Goal: Task Accomplishment & Management: Manage account settings

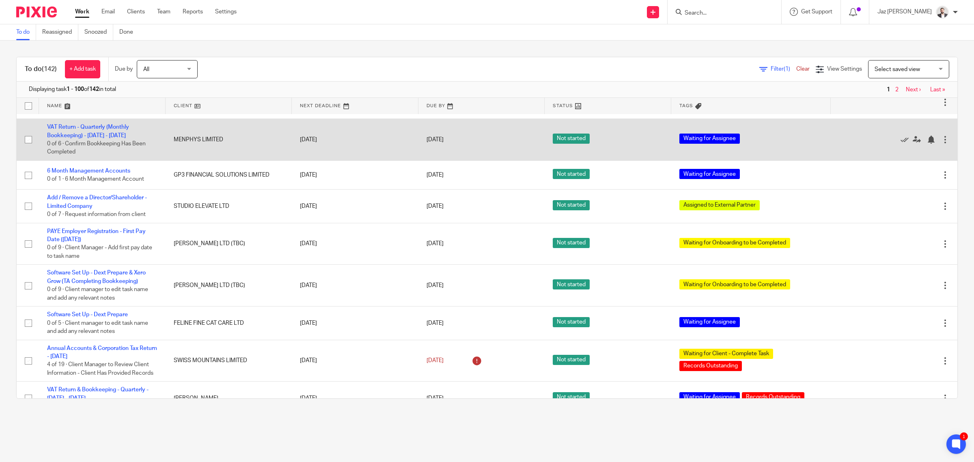
scroll to position [2791, 0]
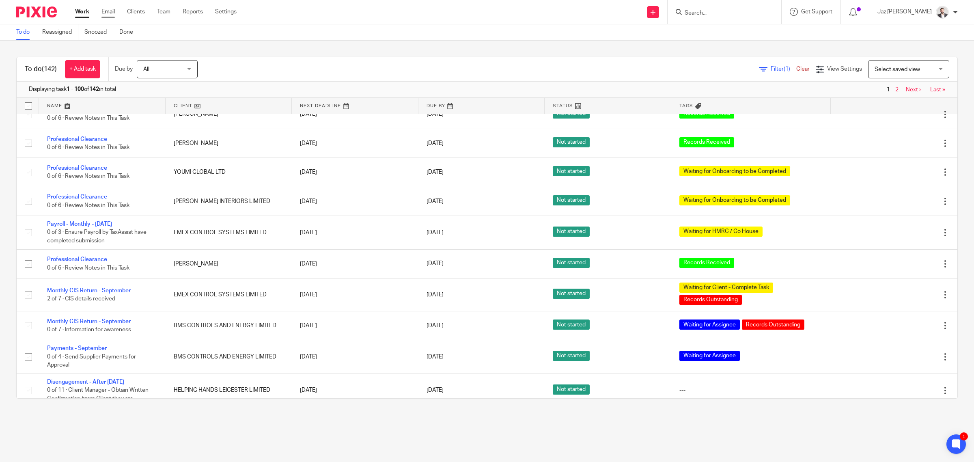
click at [108, 9] on link "Email" at bounding box center [107, 12] width 13 height 8
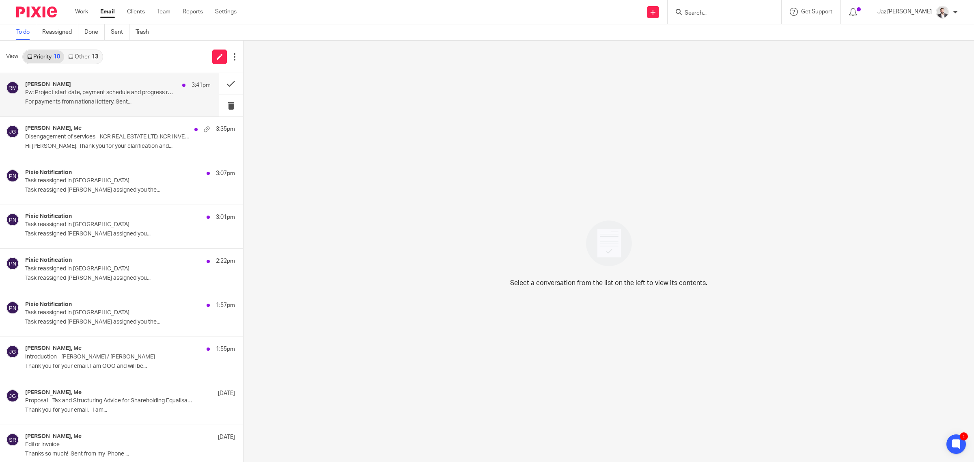
click at [88, 95] on p "Fw: Project start date, payment schedule and progress report dates" at bounding box center [99, 92] width 149 height 7
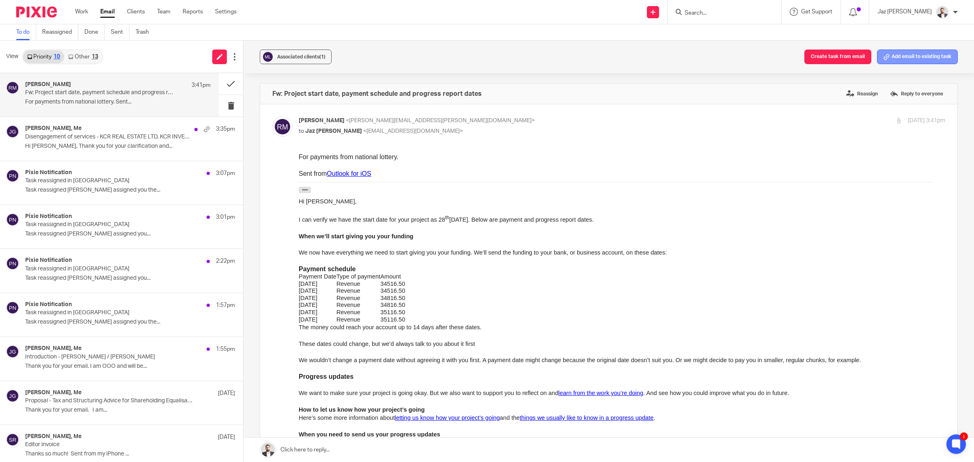
click at [909, 59] on button "Add email to existing task" at bounding box center [917, 57] width 81 height 15
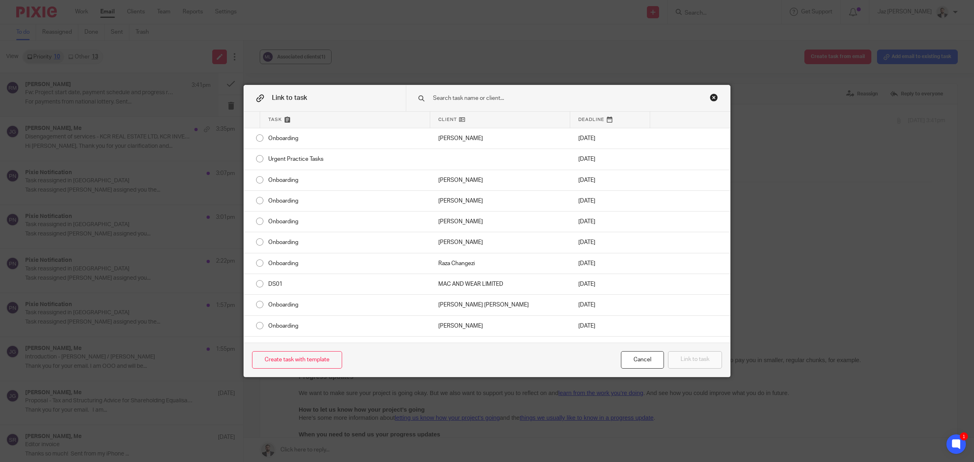
click at [552, 98] on input "text" at bounding box center [557, 98] width 250 height 9
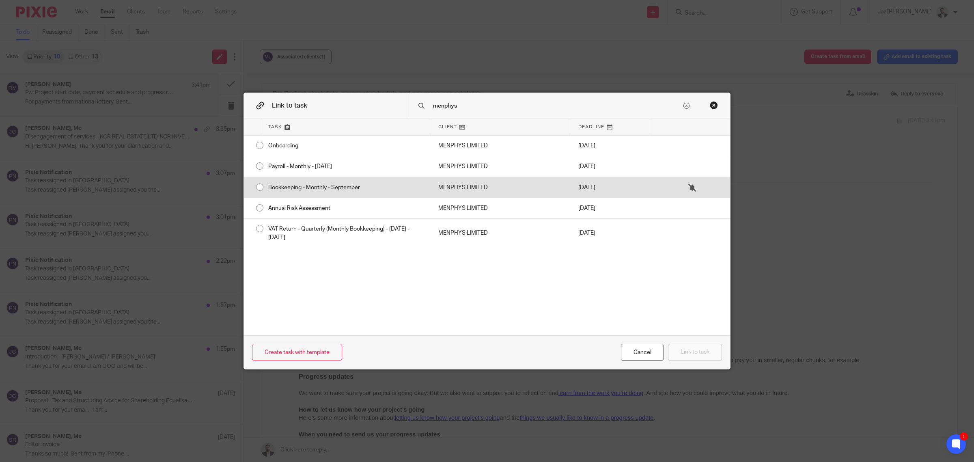
type input "menphys"
click at [409, 189] on div "Bookkeeping - Monthly - September" at bounding box center [345, 187] width 170 height 20
radio input "true"
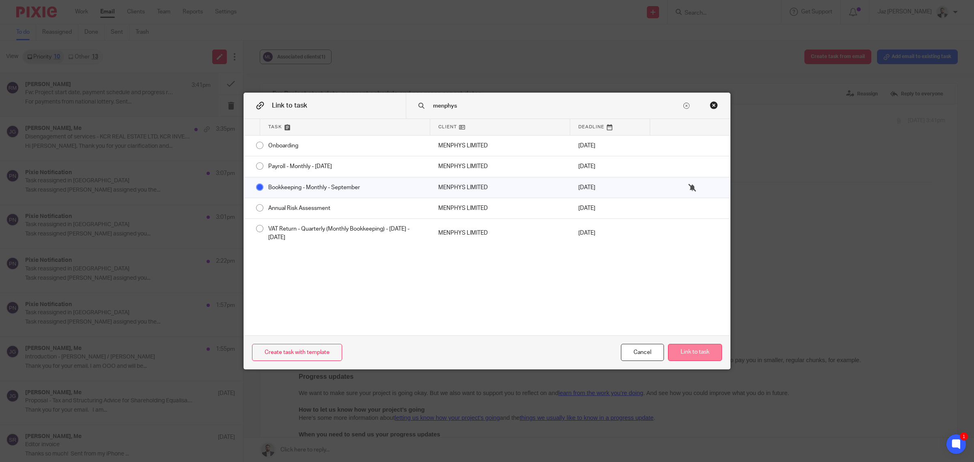
click at [693, 356] on button "Link to task" at bounding box center [695, 352] width 54 height 17
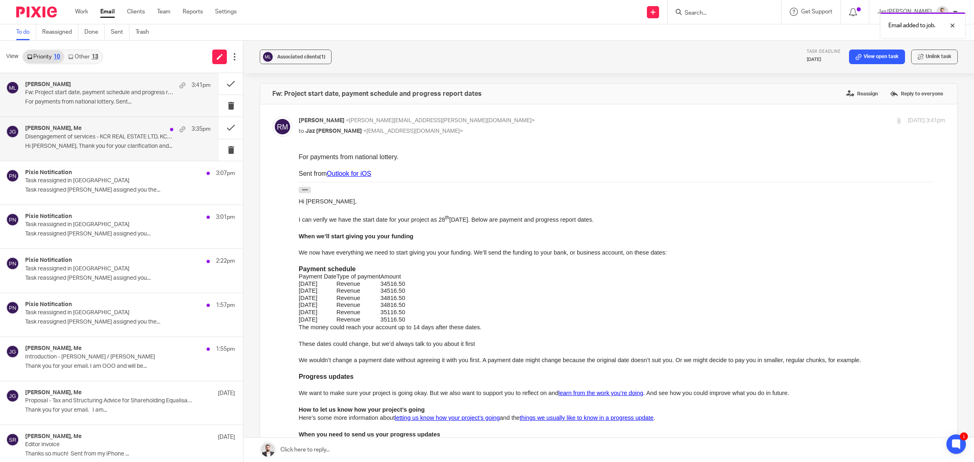
click at [120, 144] on p "Hi Jaz, Thank you for your clarification and..." at bounding box center [117, 146] width 185 height 7
click at [110, 99] on p "For payments from national lottery. Sent..." at bounding box center [117, 102] width 185 height 7
click at [222, 84] on button at bounding box center [231, 84] width 24 height 22
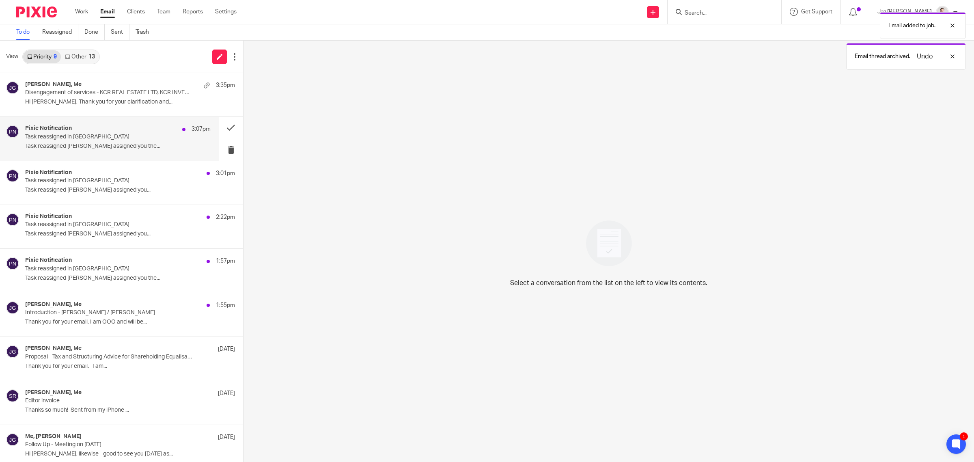
click at [133, 139] on p "Task reassigned in Pixie" at bounding box center [99, 136] width 149 height 7
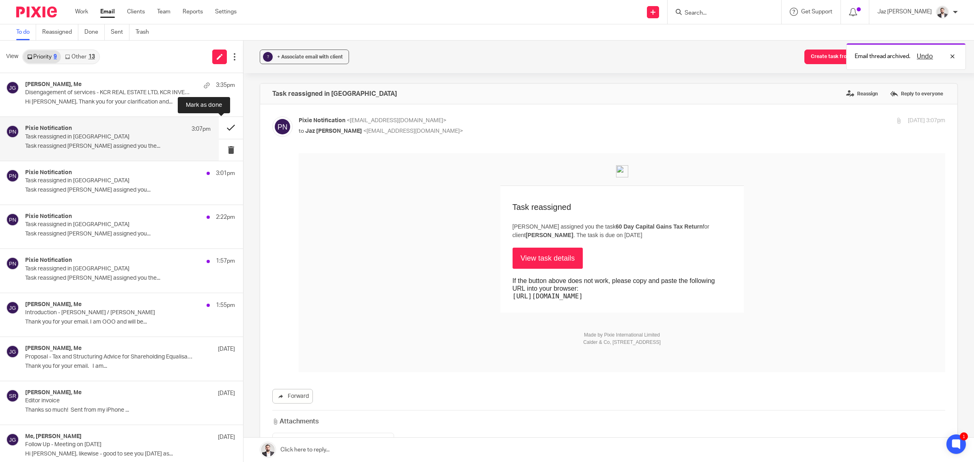
click at [219, 128] on button at bounding box center [231, 128] width 24 height 22
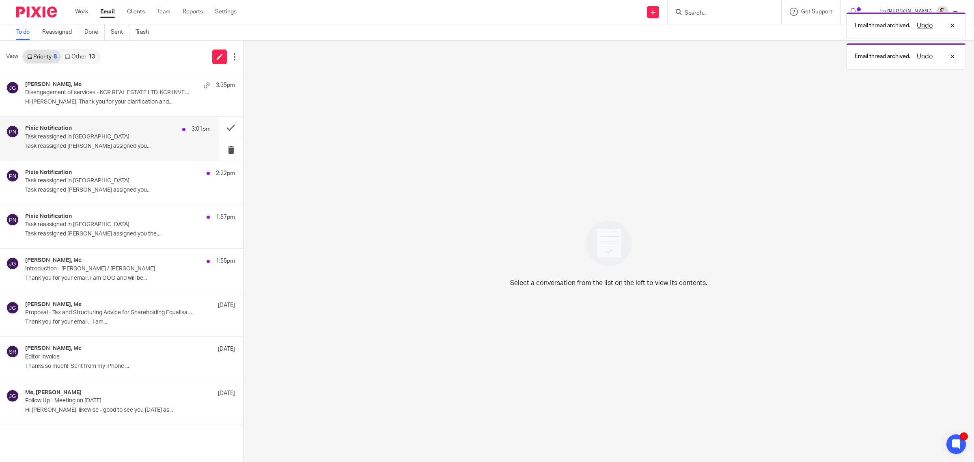
click at [151, 134] on p "Task reassigned in Pixie" at bounding box center [99, 136] width 149 height 7
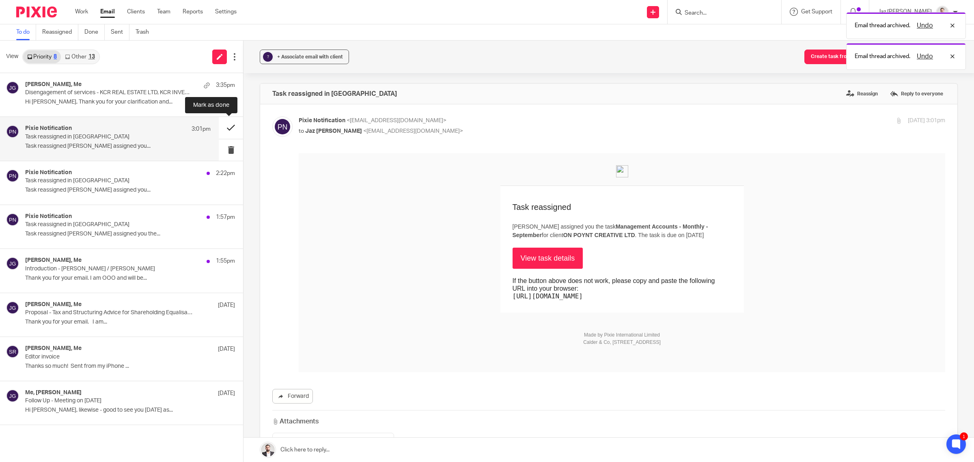
click at [227, 125] on button at bounding box center [231, 128] width 24 height 22
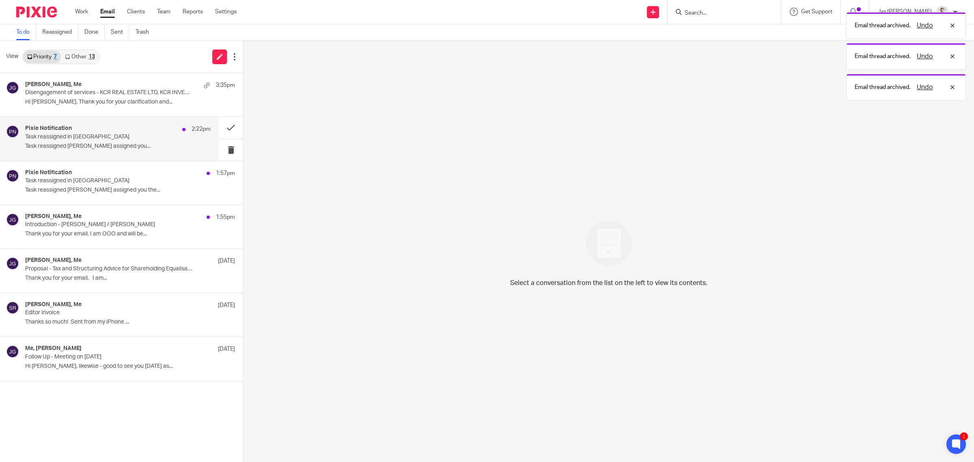
click at [136, 136] on p "Task reassigned in Pixie" at bounding box center [99, 136] width 149 height 7
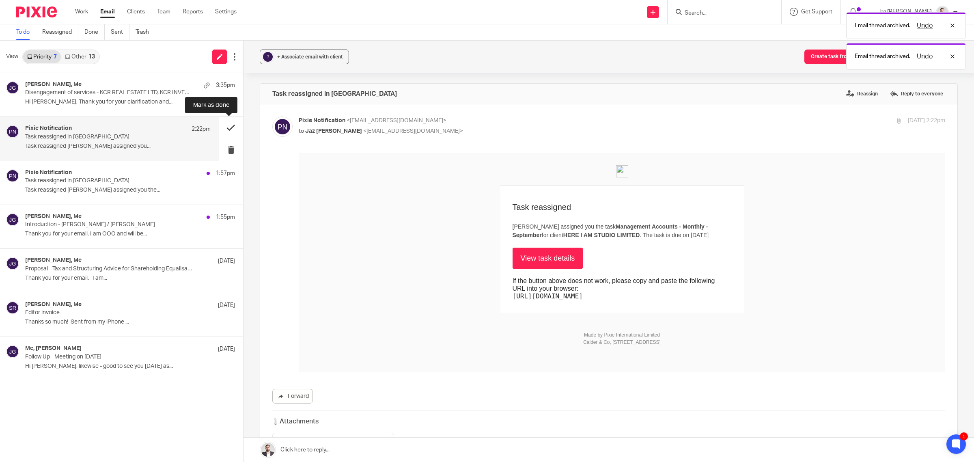
click at [224, 125] on button at bounding box center [231, 128] width 24 height 22
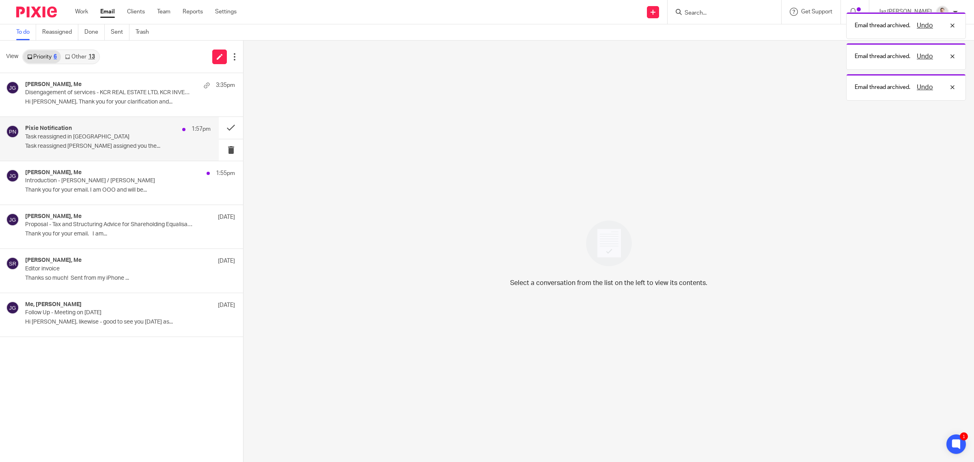
click at [134, 138] on p "Task reassigned in Pixie" at bounding box center [99, 136] width 149 height 7
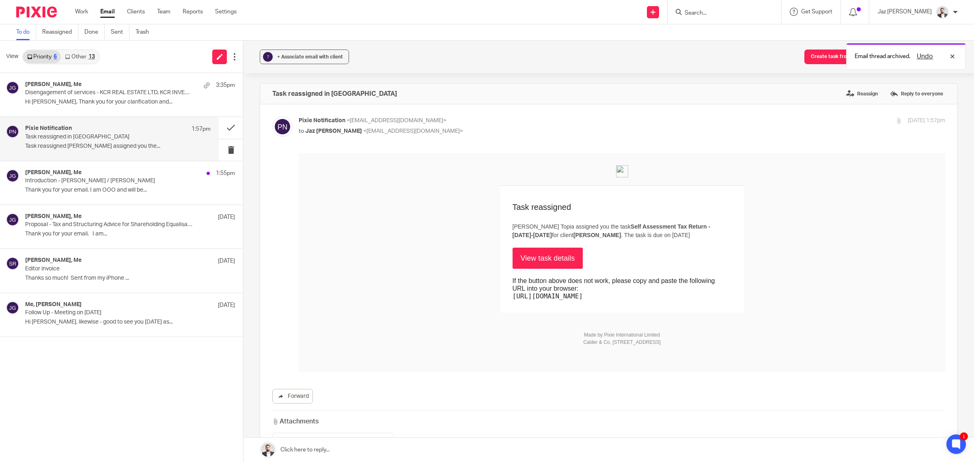
click at [533, 258] on link "View task details" at bounding box center [547, 258] width 71 height 21
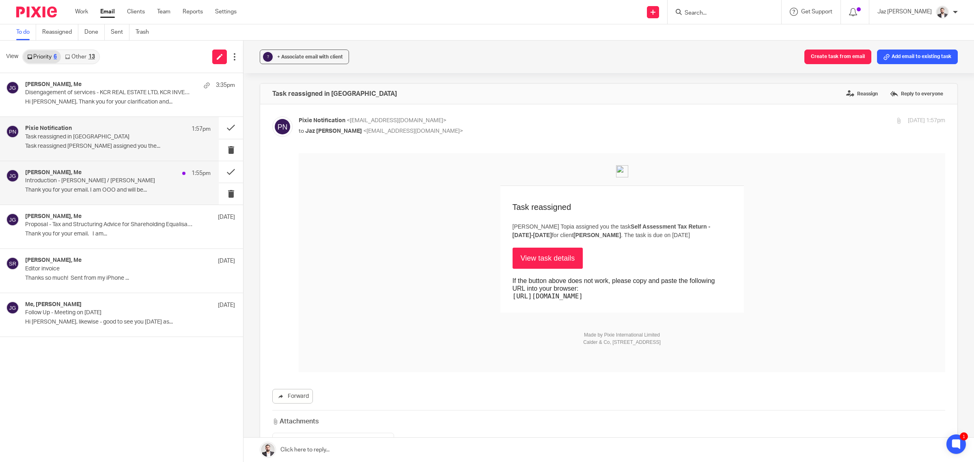
click at [85, 181] on p "Introduction - Ludwig / Akash Angrish" at bounding box center [99, 180] width 149 height 7
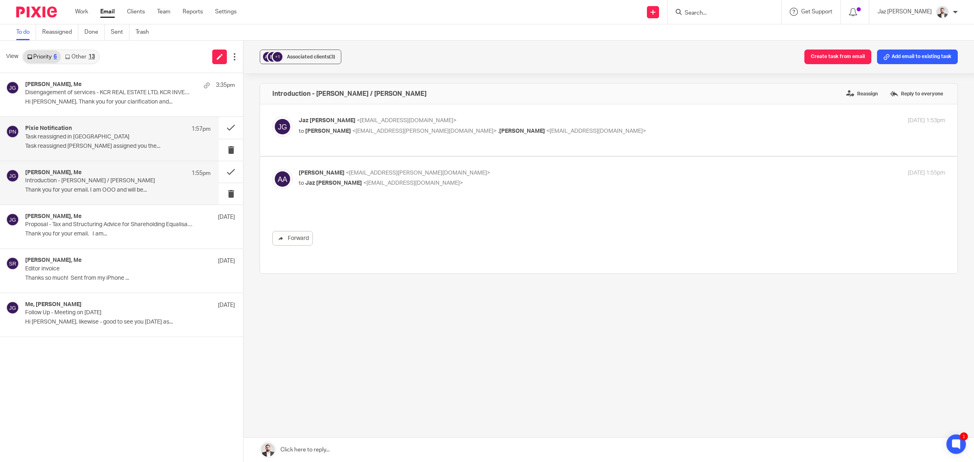
click at [84, 146] on p "Task reassigned Fatema Topia assigned you the..." at bounding box center [117, 146] width 185 height 7
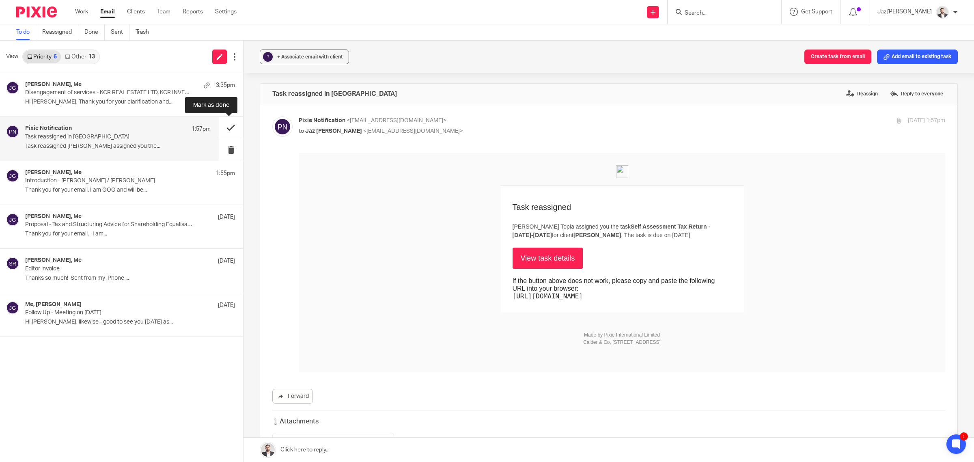
click at [233, 124] on button at bounding box center [231, 128] width 24 height 22
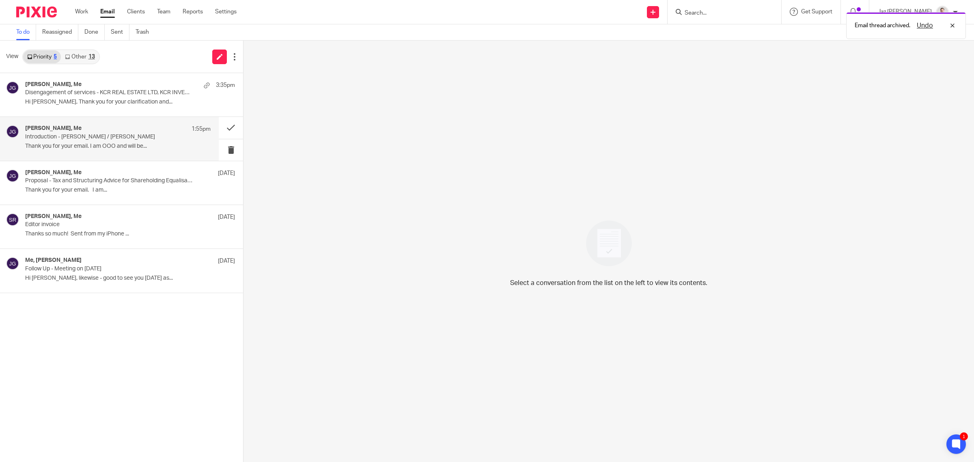
click at [112, 136] on p "Introduction - Ludwig / Akash Angrish" at bounding box center [99, 136] width 149 height 7
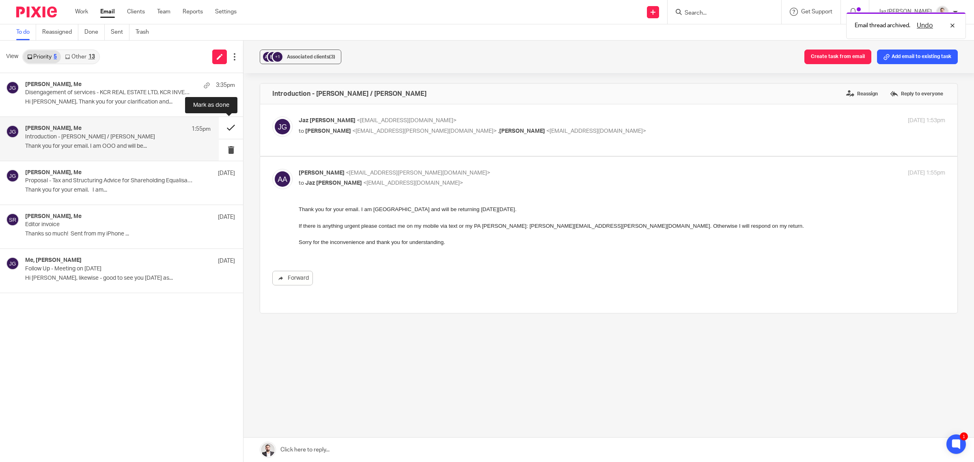
click at [233, 127] on button at bounding box center [231, 128] width 24 height 22
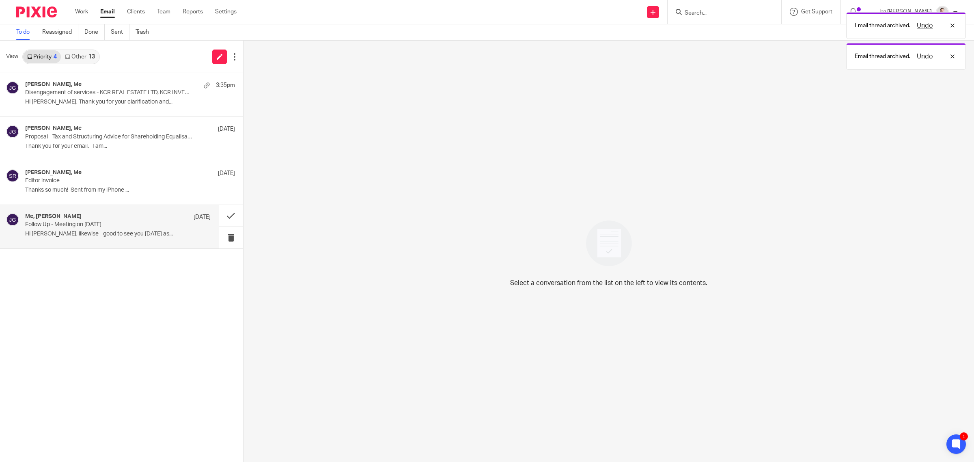
click at [117, 228] on p "Follow Up - Meeting on 09/10/2025" at bounding box center [99, 224] width 149 height 7
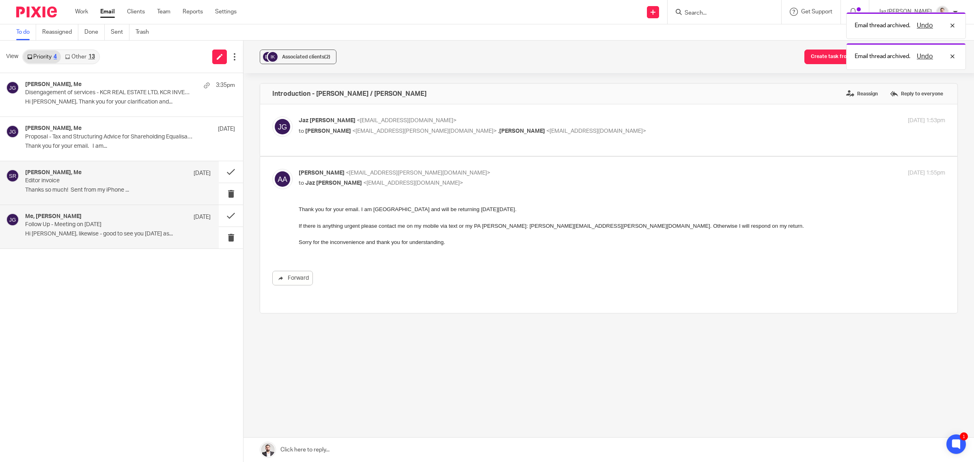
click at [112, 182] on p "Editor invoice" at bounding box center [99, 180] width 149 height 7
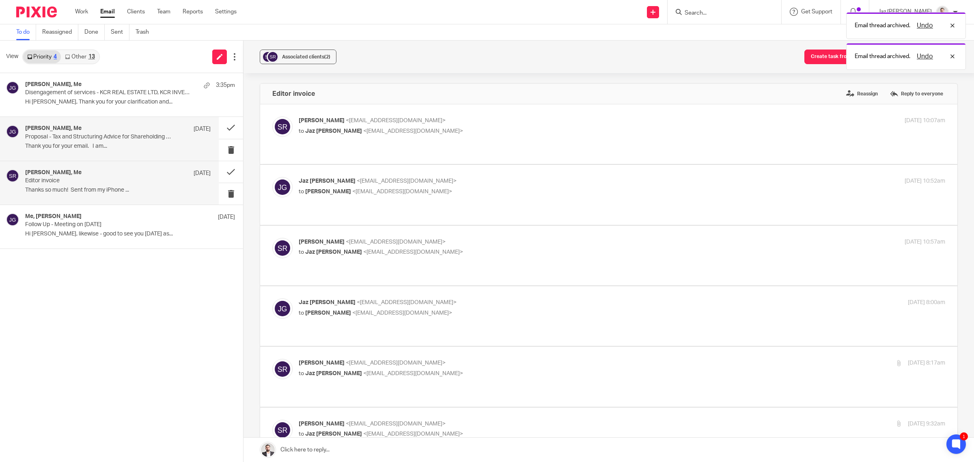
click at [108, 135] on p "Proposal - Tax and Structuring Advice for Shareholding Equalisation and Holding…" at bounding box center [99, 136] width 149 height 7
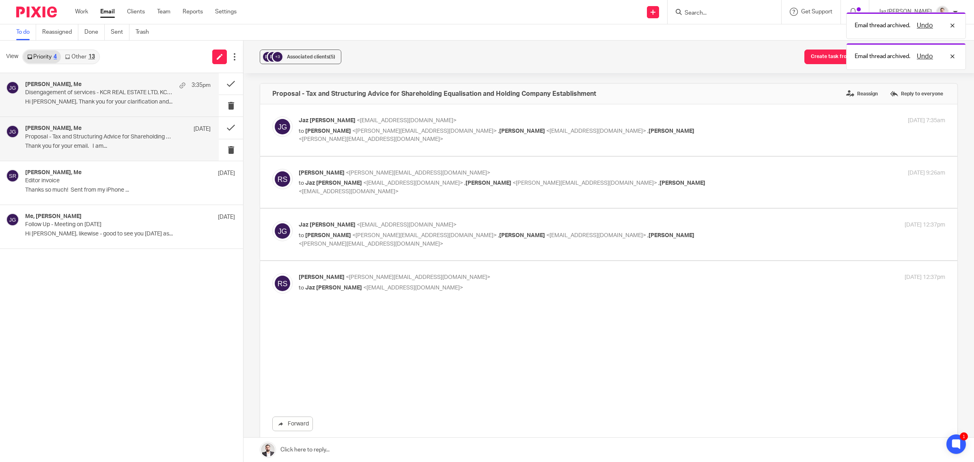
click at [107, 93] on p "Disengagement of services - KCR REAL ESTATE LTD, KCR INVESTMENTS LTD, CENTRAL M…" at bounding box center [99, 92] width 149 height 7
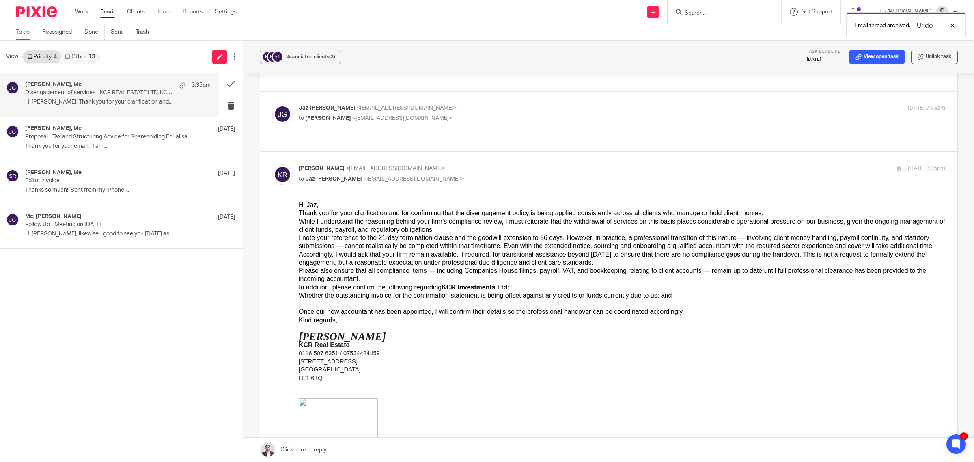
scroll to position [507, 0]
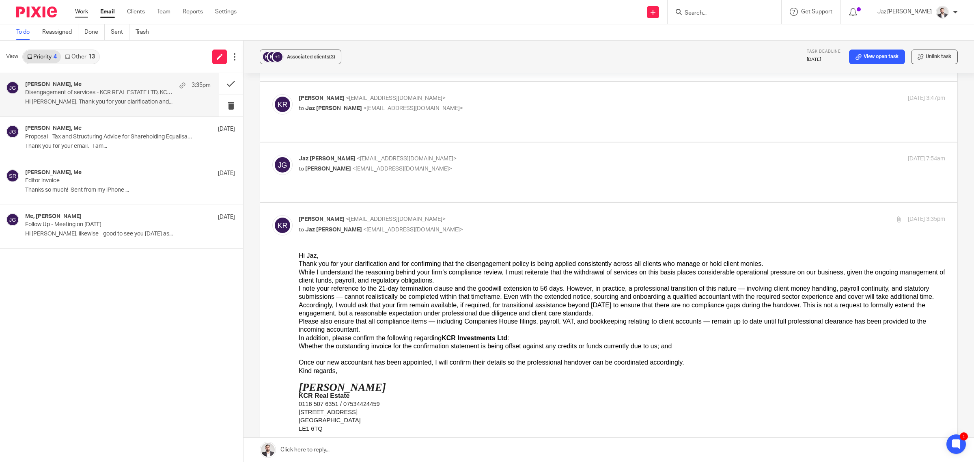
click at [82, 13] on link "Work" at bounding box center [81, 12] width 13 height 8
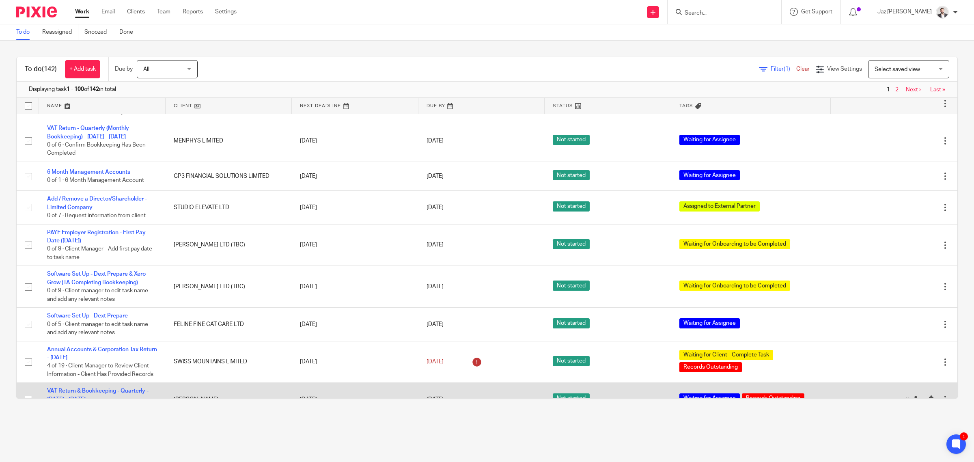
scroll to position [3146, 0]
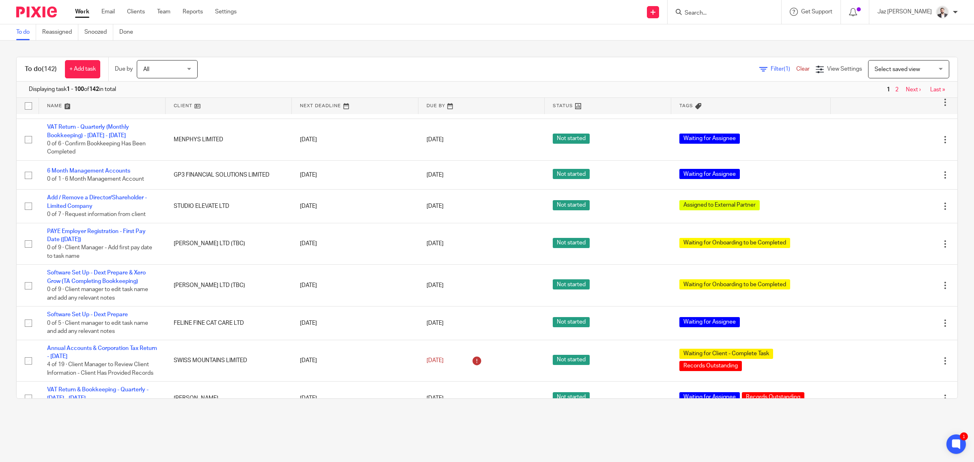
click at [930, 90] on link "Last »" at bounding box center [937, 90] width 15 height 6
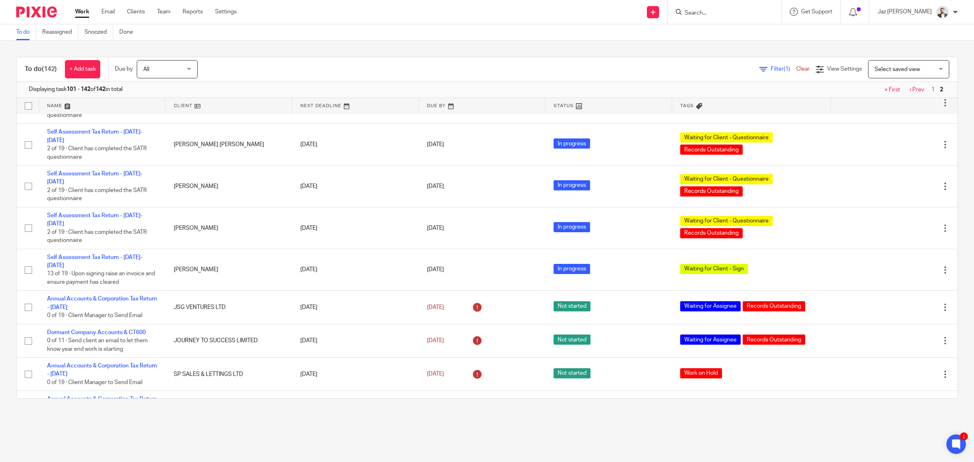
scroll to position [1135, 0]
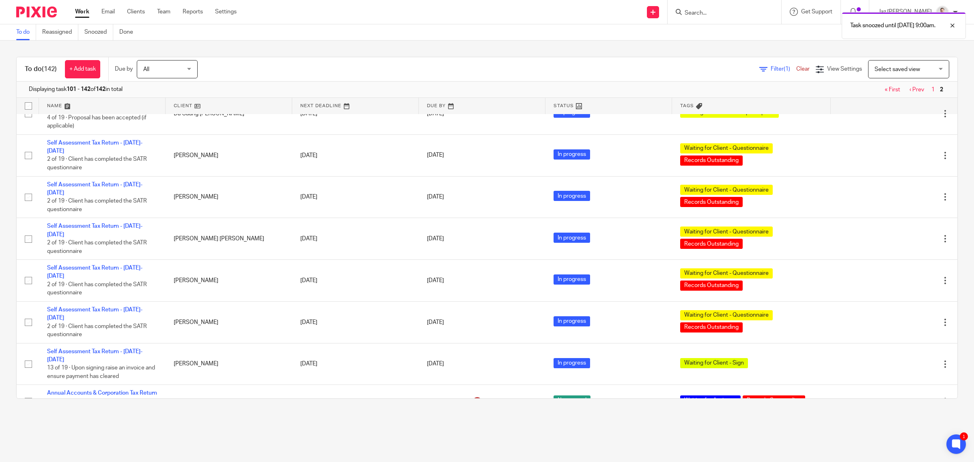
scroll to position [984, 0]
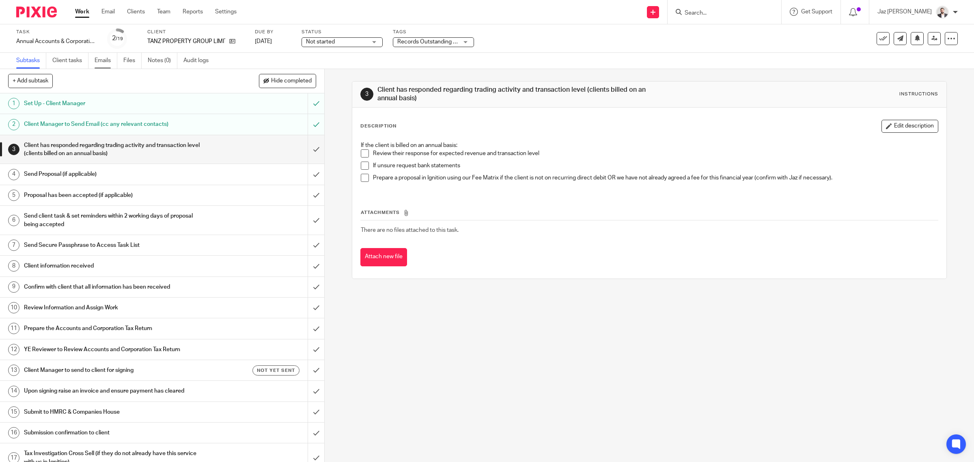
click at [103, 63] on link "Emails" at bounding box center [106, 61] width 23 height 16
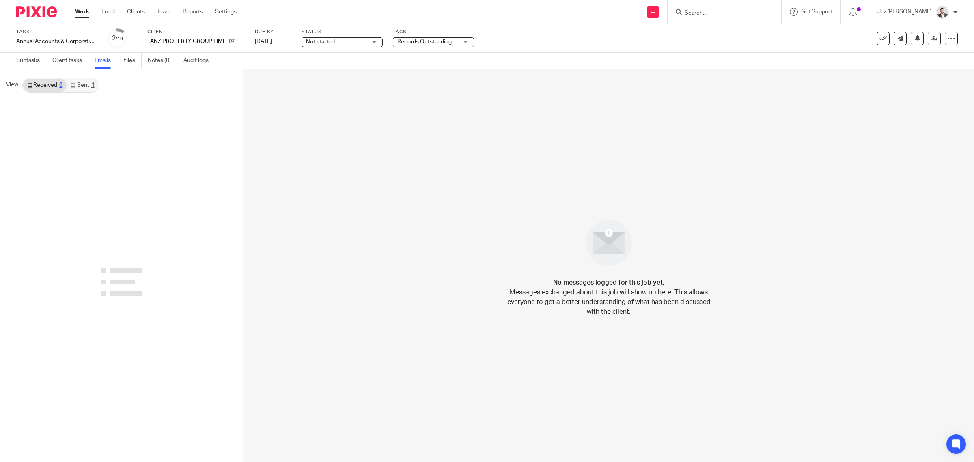
click at [84, 86] on link "Sent 1" at bounding box center [83, 85] width 32 height 13
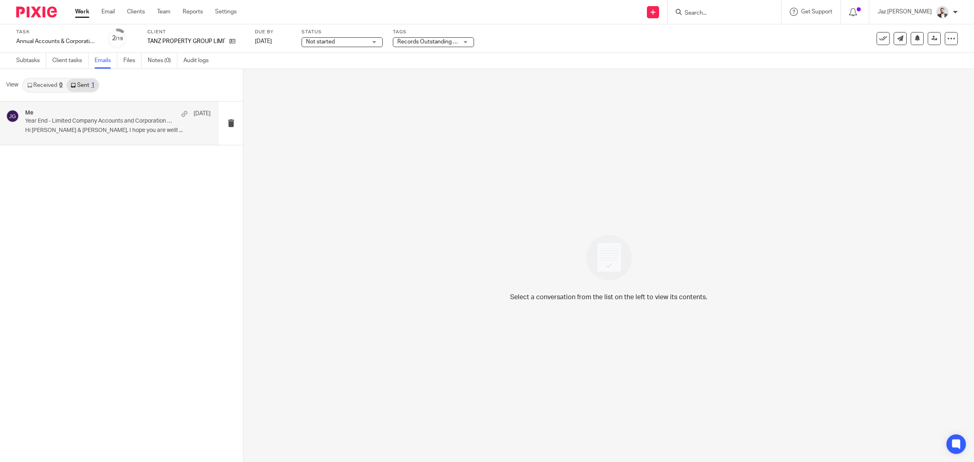
click at [74, 125] on div "Me 22 Sep Year End - Limited Company Accounts and Corporation Tax Return Can No…" at bounding box center [117, 123] width 185 height 27
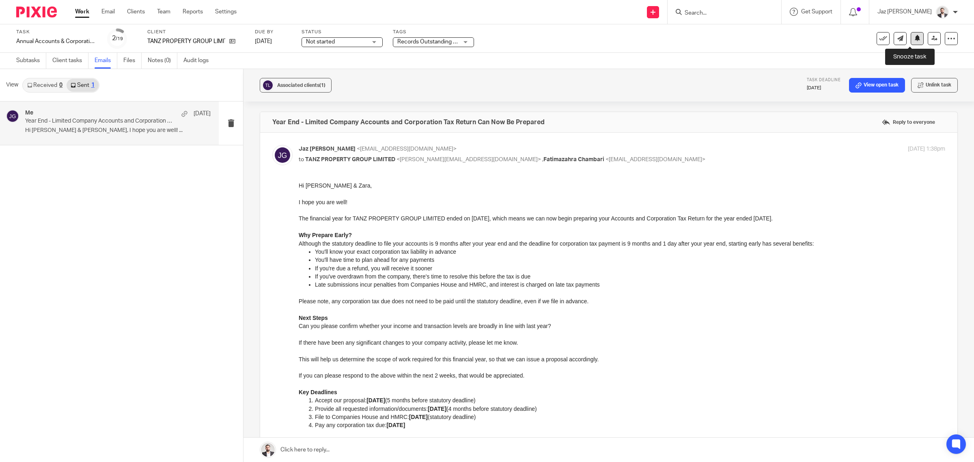
click at [911, 43] on button at bounding box center [917, 38] width 13 height 13
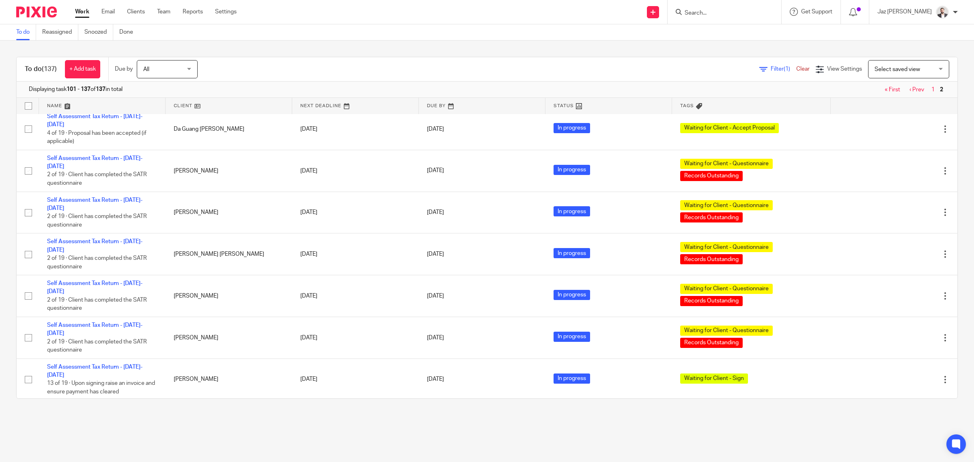
scroll to position [943, 0]
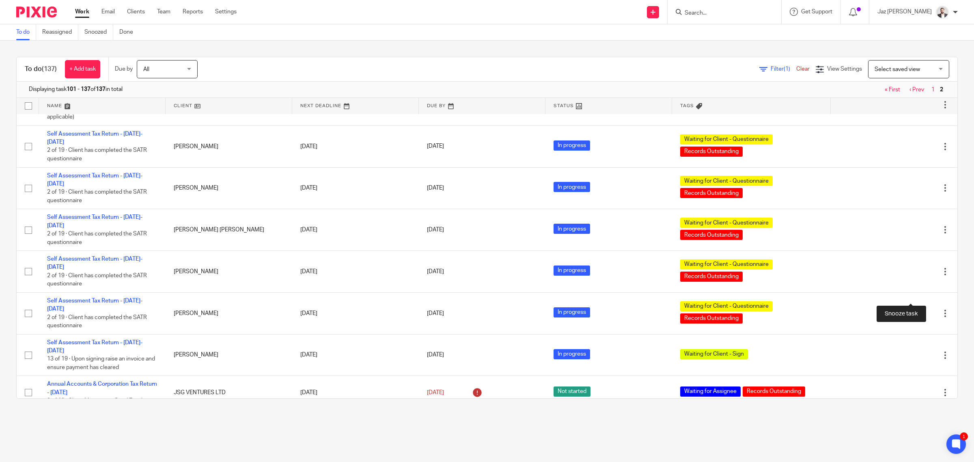
click at [927, 455] on div at bounding box center [931, 459] width 8 height 8
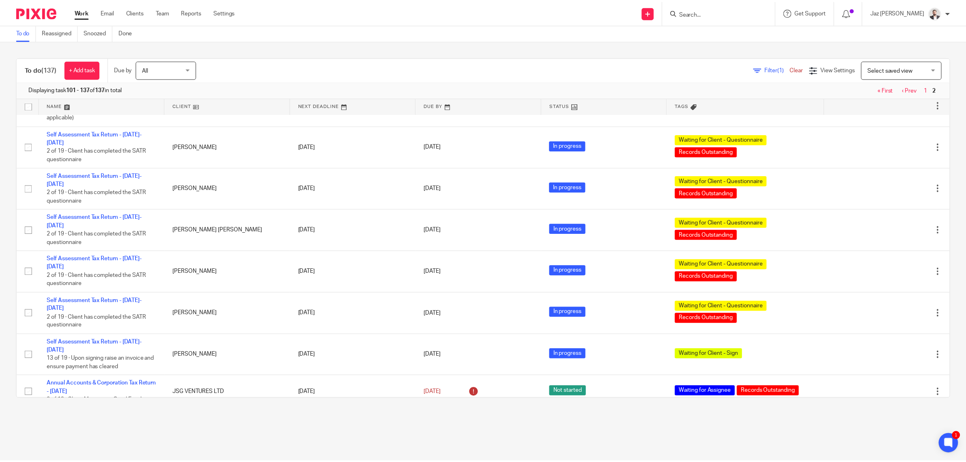
scroll to position [909, 0]
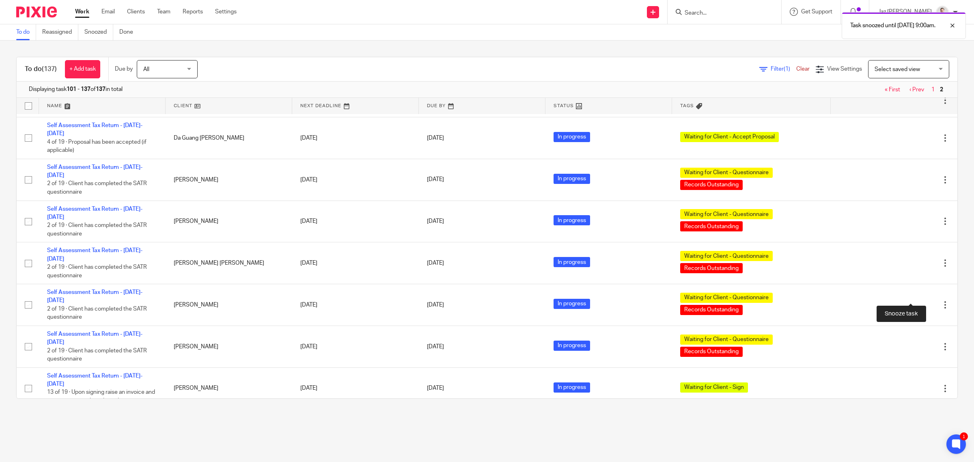
click at [927, 455] on div at bounding box center [931, 459] width 8 height 8
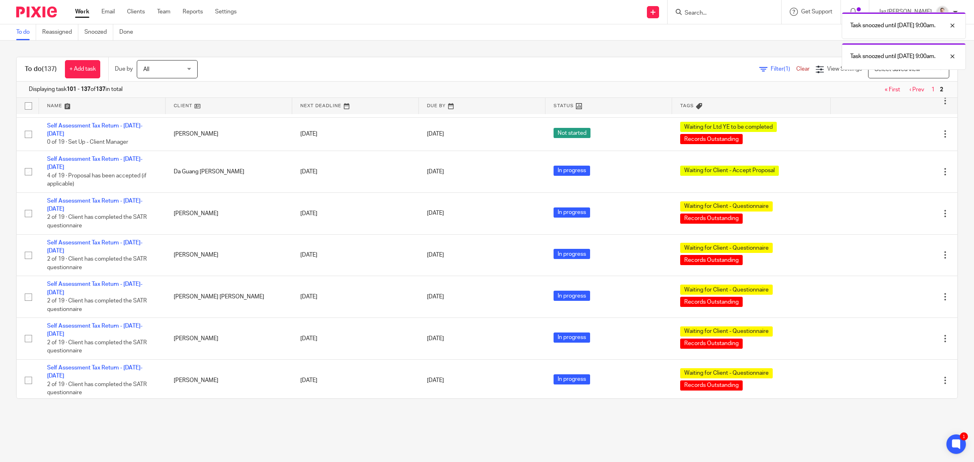
scroll to position [825, 0]
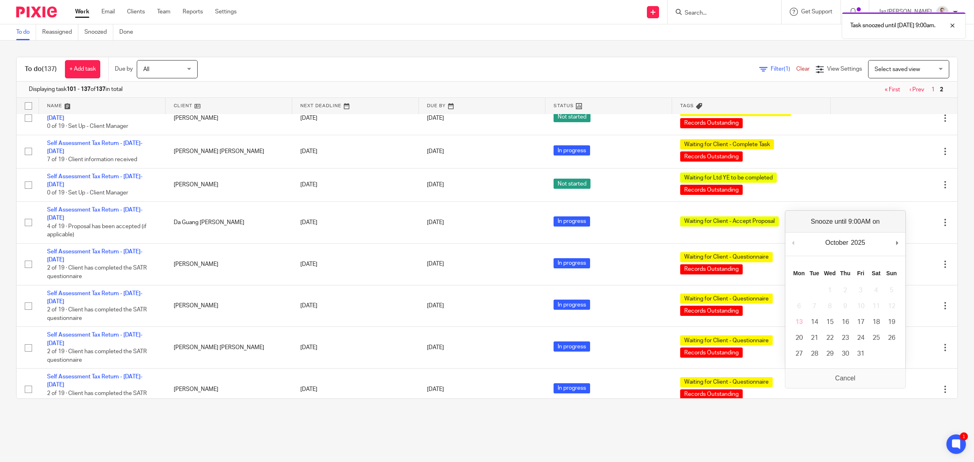
click at [949, 282] on div "To do (137) + Add task Due by All All Today Tomorrow This week Next week This m…" at bounding box center [487, 228] width 974 height 374
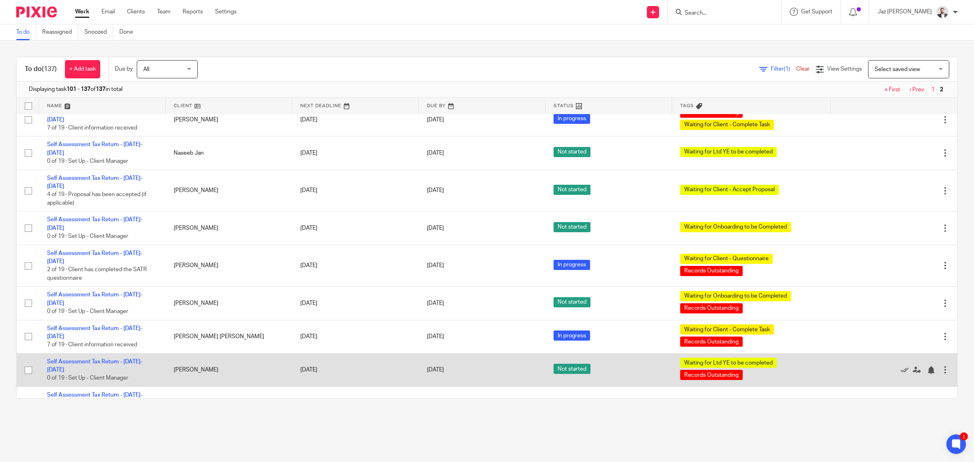
scroll to position [622, 0]
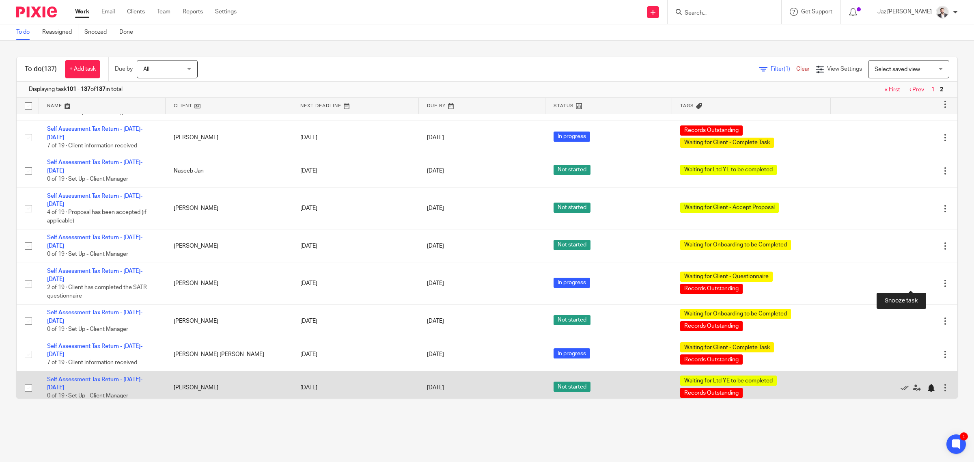
click at [927, 384] on div at bounding box center [931, 388] width 8 height 8
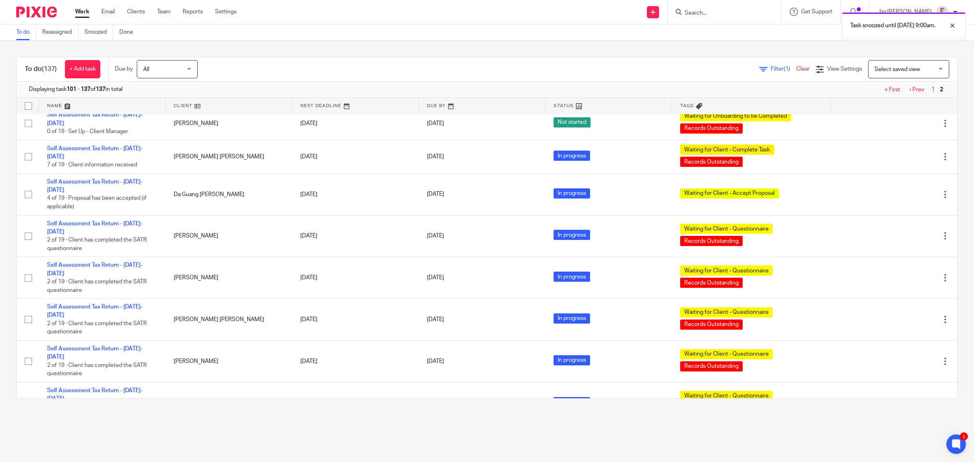
scroll to position [843, 0]
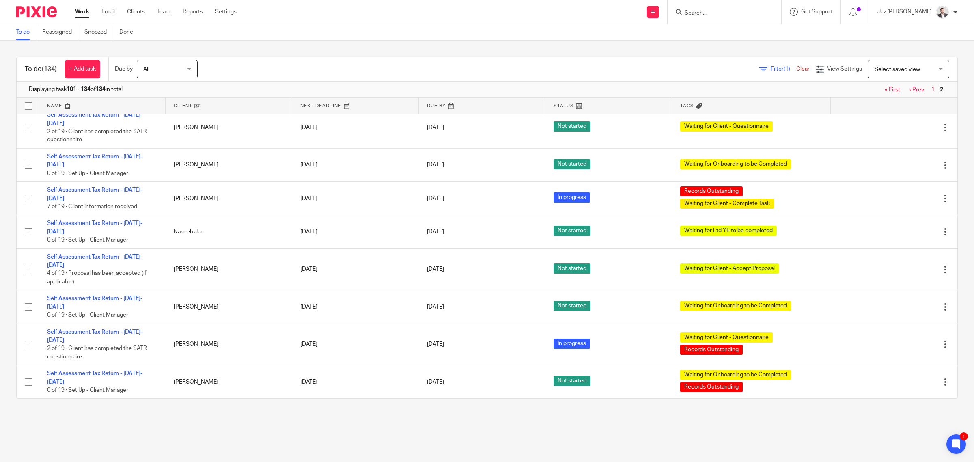
scroll to position [567, 0]
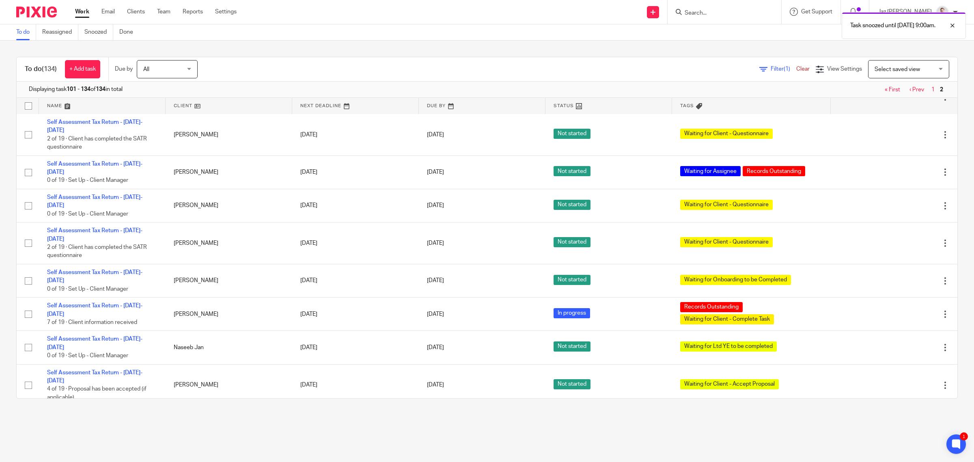
scroll to position [480, 0]
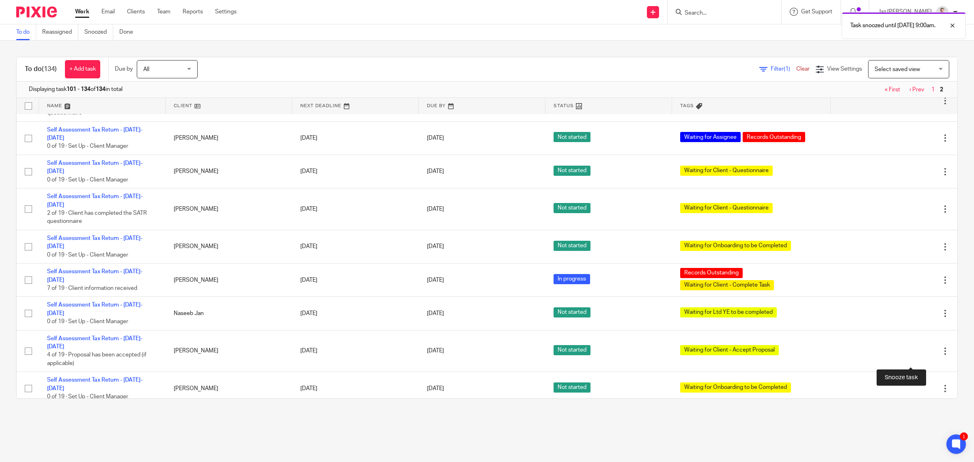
click at [927, 459] on div at bounding box center [931, 463] width 8 height 8
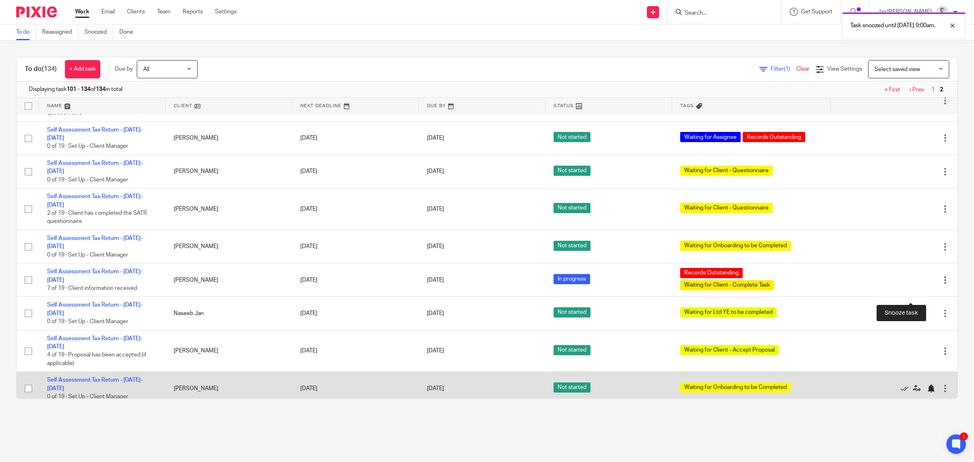
click at [927, 384] on div at bounding box center [931, 388] width 8 height 8
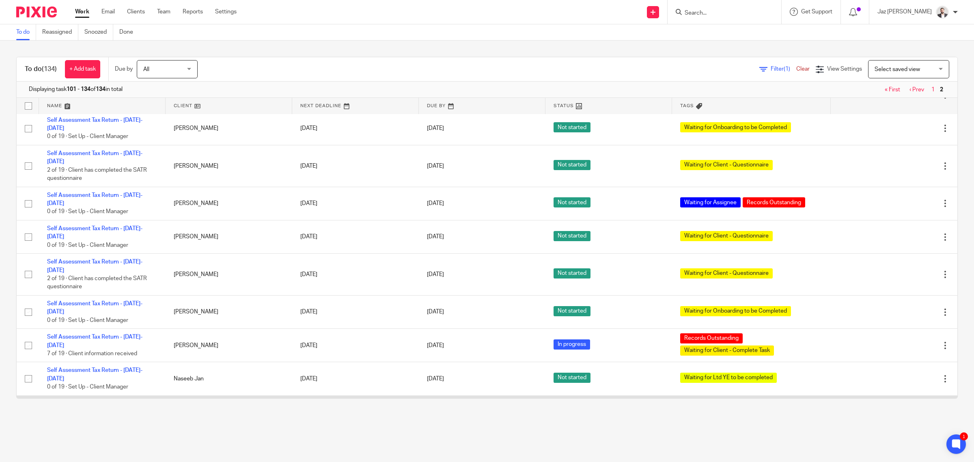
scroll to position [431, 0]
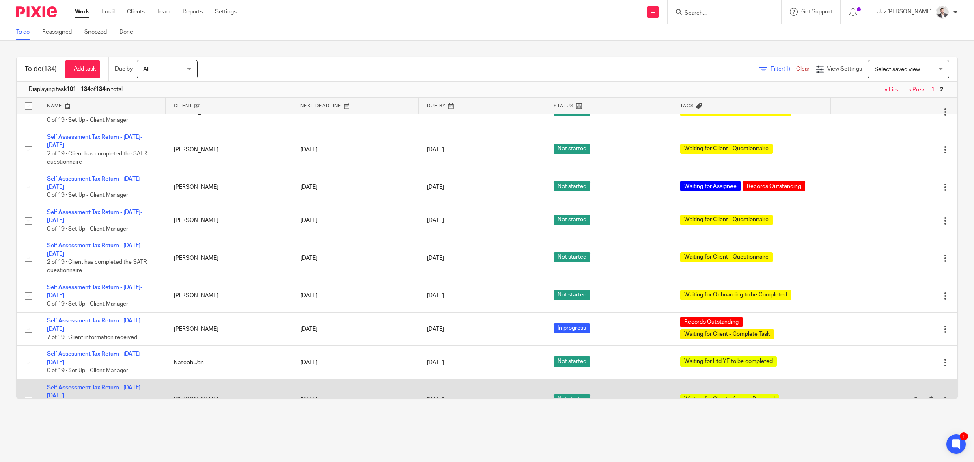
click at [113, 385] on link "Self Assessment Tax Return - 2024-2025" at bounding box center [94, 392] width 95 height 14
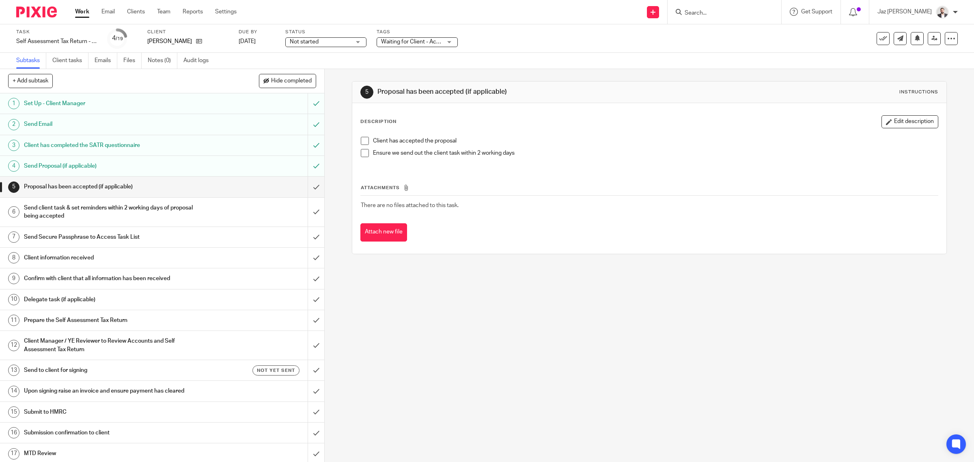
click at [362, 141] on span at bounding box center [365, 141] width 8 height 8
click at [362, 153] on span at bounding box center [365, 153] width 8 height 8
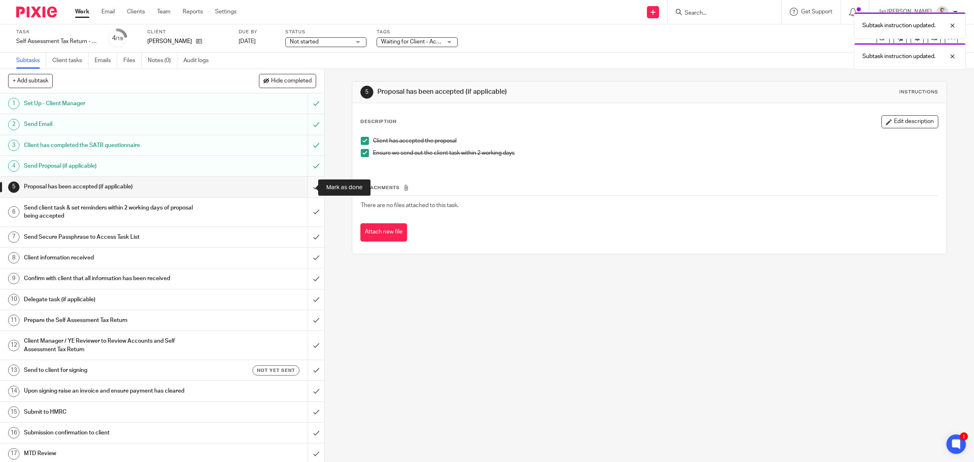
click at [306, 187] on input "submit" at bounding box center [162, 187] width 324 height 20
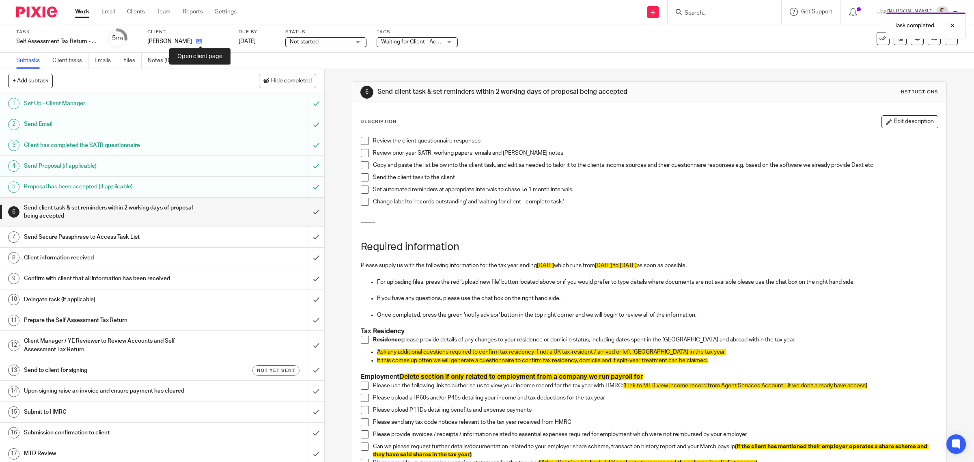
click at [201, 43] on icon at bounding box center [199, 41] width 6 height 6
click at [426, 42] on span "Waiting for Client - Accept Proposal" at bounding box center [426, 42] width 90 height 6
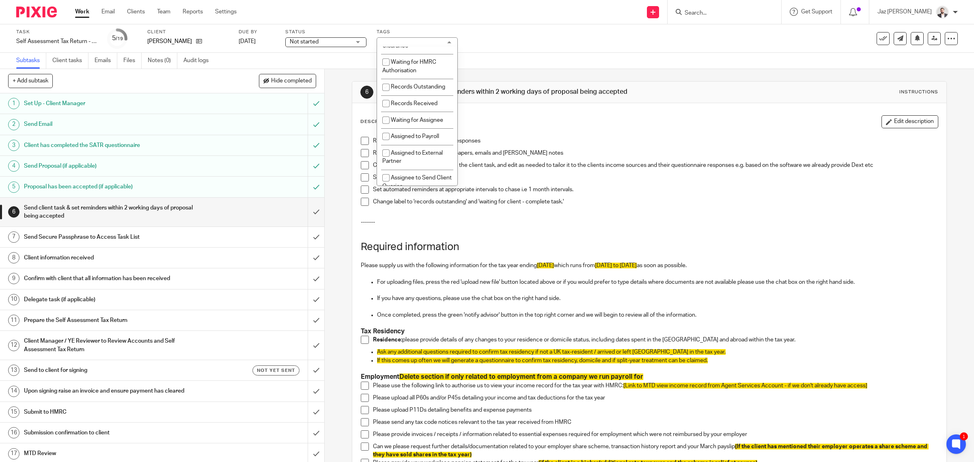
scroll to position [101, 0]
click at [418, 122] on span "Waiting for Assignee" at bounding box center [417, 119] width 52 height 6
checkbox input "true"
click at [400, 75] on span "Waiting for Client - Accept Proposal" at bounding box center [410, 67] width 56 height 14
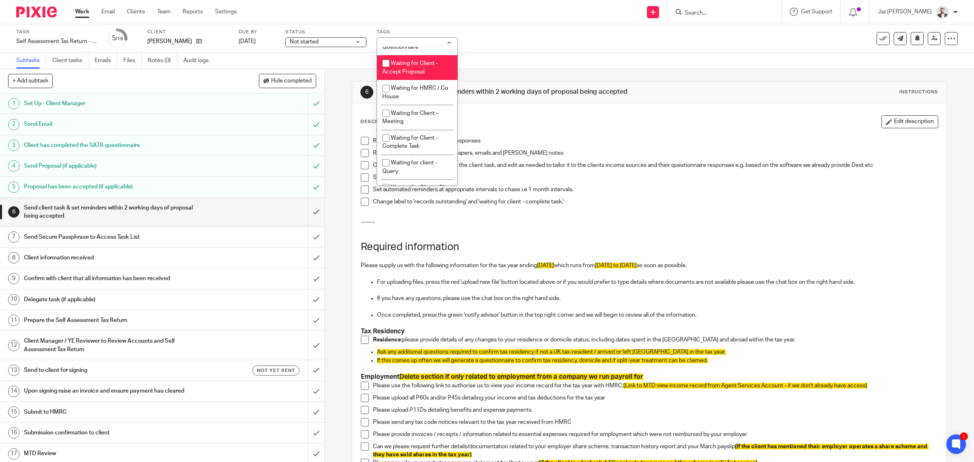
checkbox input "false"
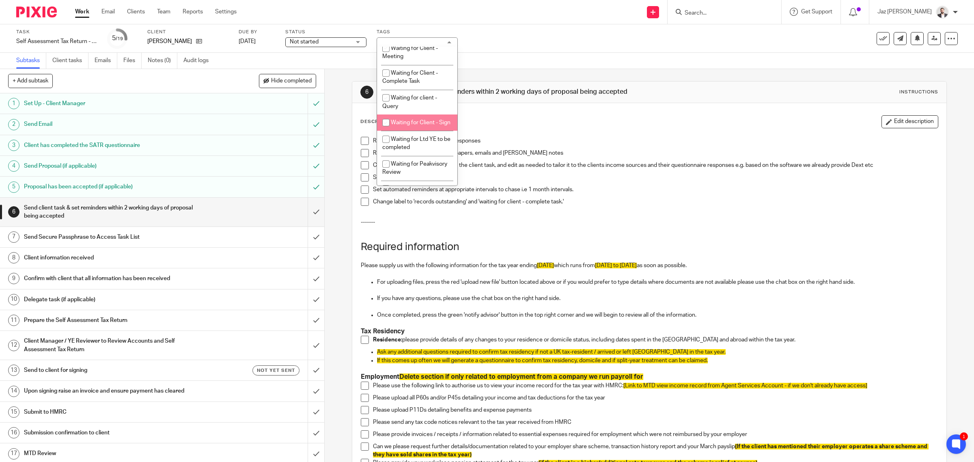
scroll to position [542, 0]
click at [513, 34] on div "Task Self Assessment Tax Return - 2024-2025 Save Self Assessment Tax Return - 2…" at bounding box center [408, 38] width 784 height 19
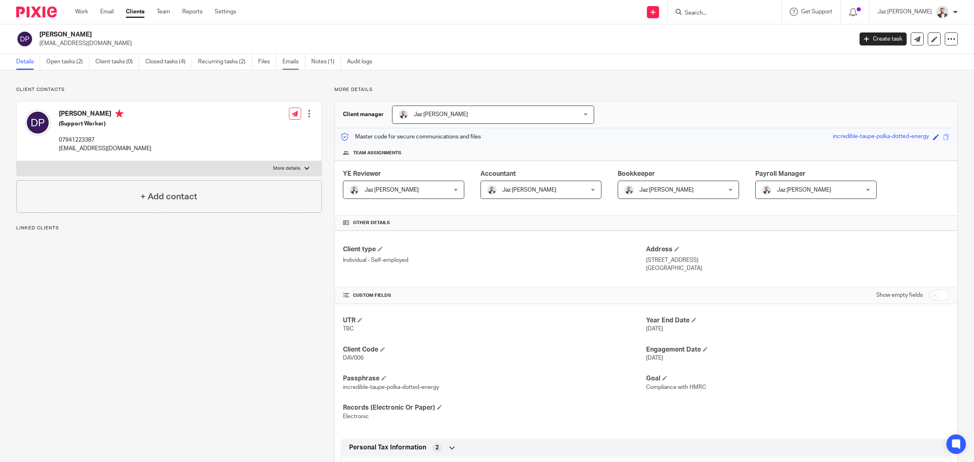
click at [297, 64] on link "Emails" at bounding box center [293, 62] width 23 height 16
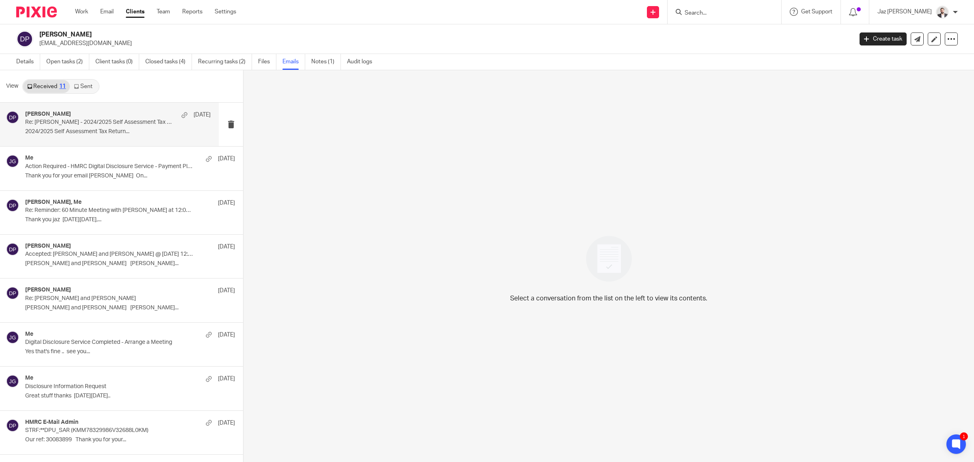
click at [88, 127] on div "david pearce 26 Sep Re: david pearce - 2024/2025 Self Assessment Tax Return Que…" at bounding box center [117, 124] width 185 height 27
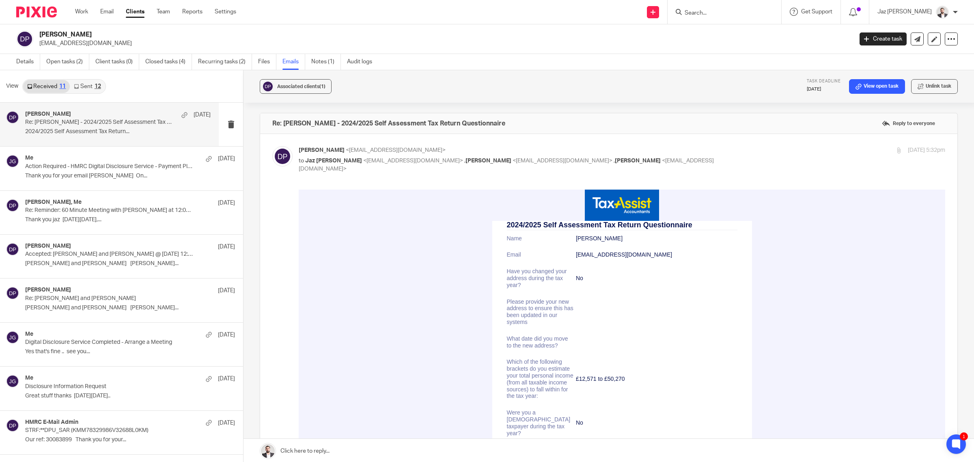
click at [88, 82] on link "Sent 12" at bounding box center [87, 86] width 35 height 13
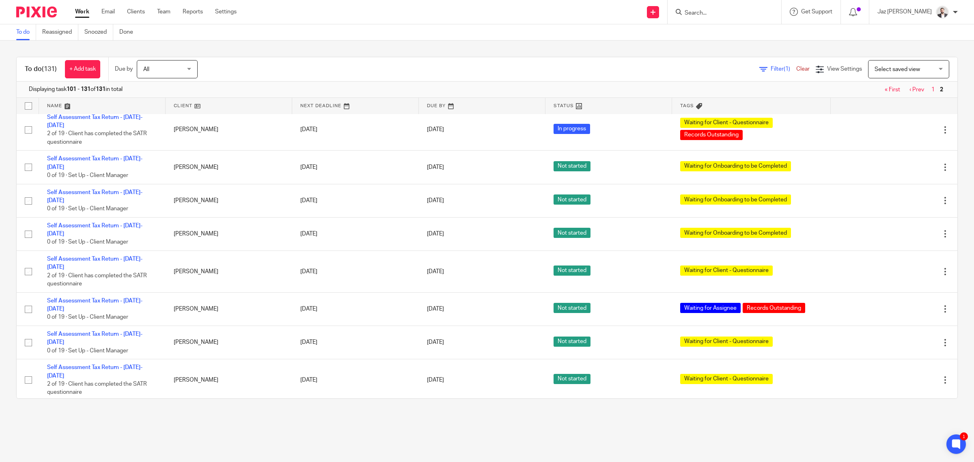
scroll to position [291, 0]
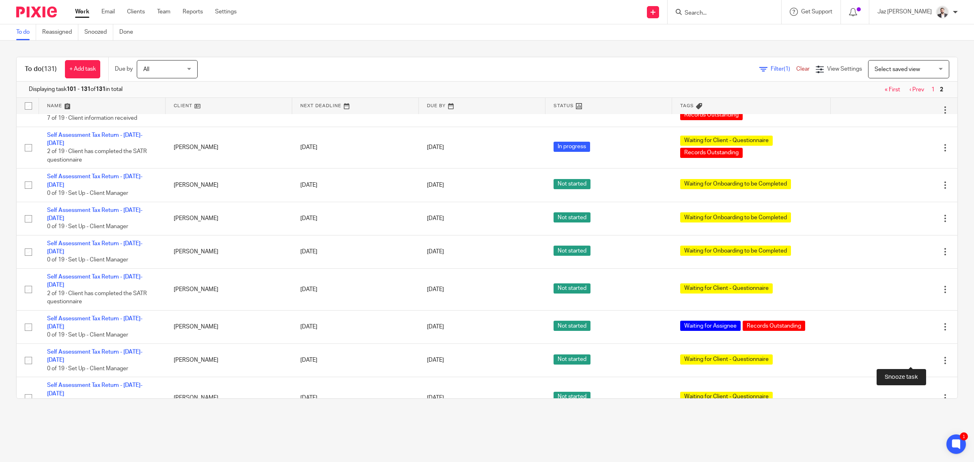
click at [927, 431] on div at bounding box center [931, 435] width 8 height 8
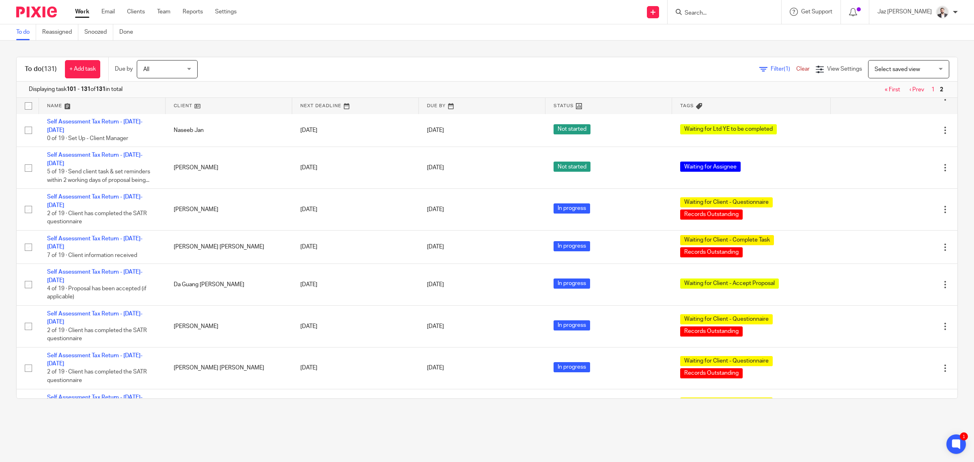
scroll to position [719, 0]
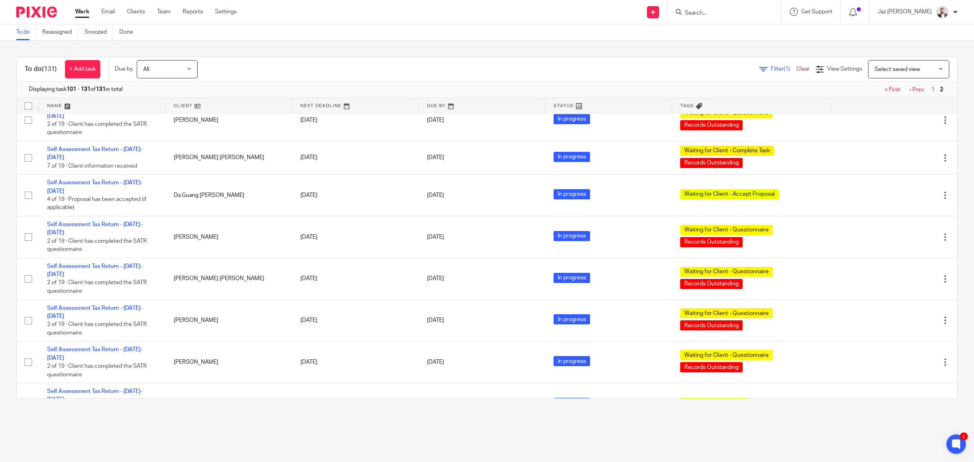
click at [745, 11] on input "Search" at bounding box center [720, 13] width 73 height 7
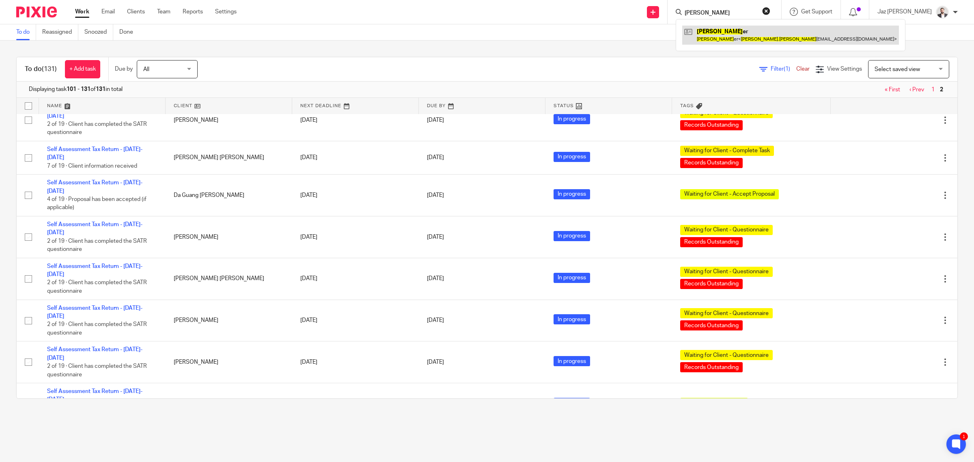
type input "[PERSON_NAME]"
click at [729, 41] on link at bounding box center [790, 35] width 217 height 19
click at [770, 11] on button "reset" at bounding box center [766, 11] width 8 height 8
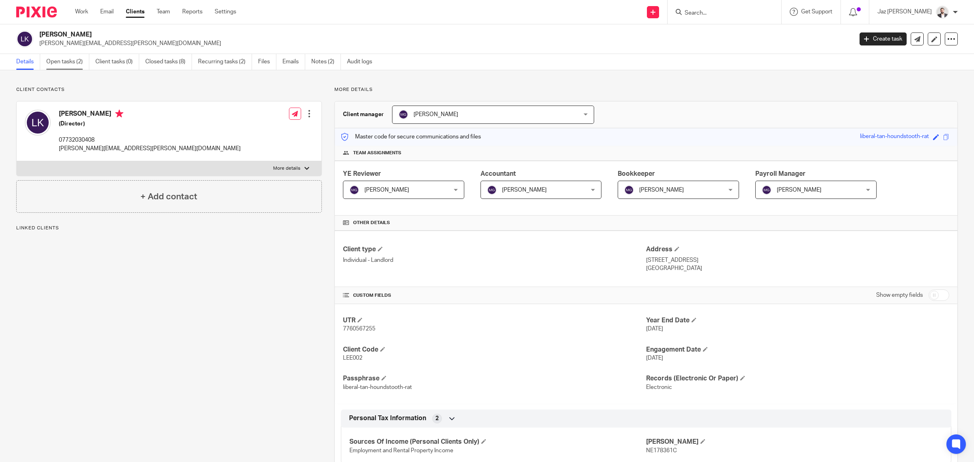
click at [74, 64] on link "Open tasks (2)" at bounding box center [67, 62] width 43 height 16
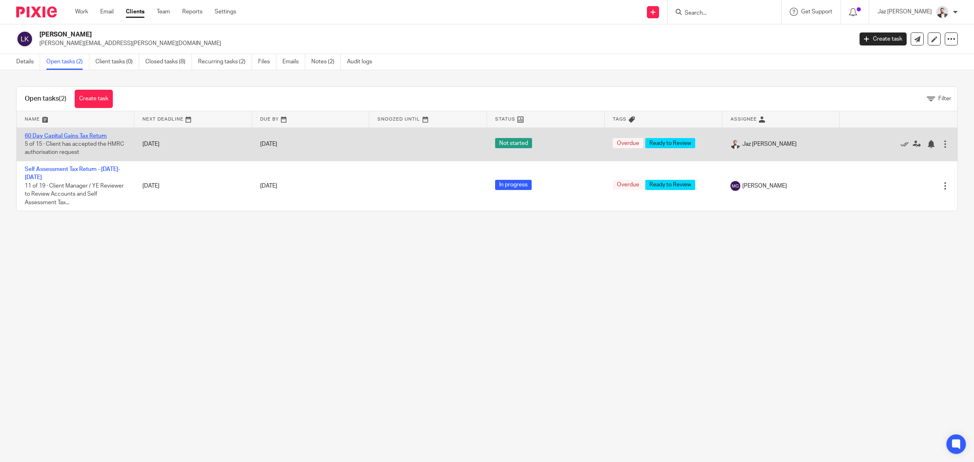
click at [65, 136] on link "60 Day Capital Gains Tax Return" at bounding box center [66, 136] width 82 height 6
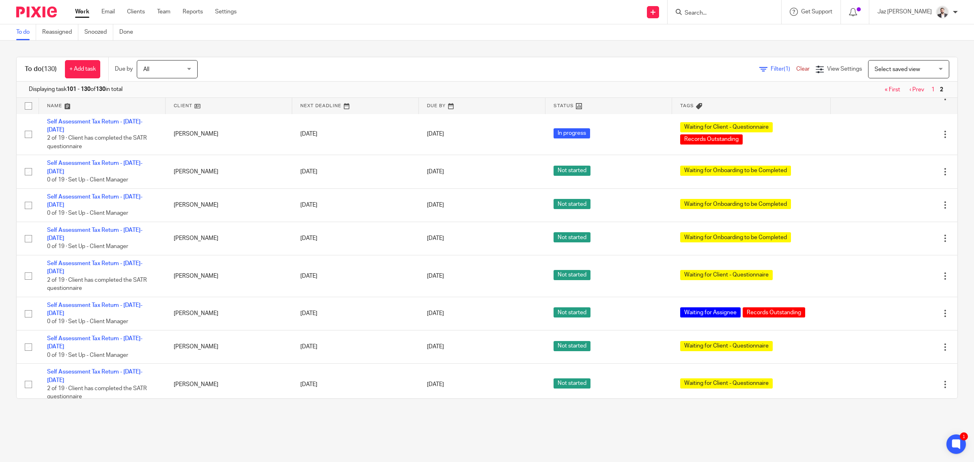
scroll to position [306, 0]
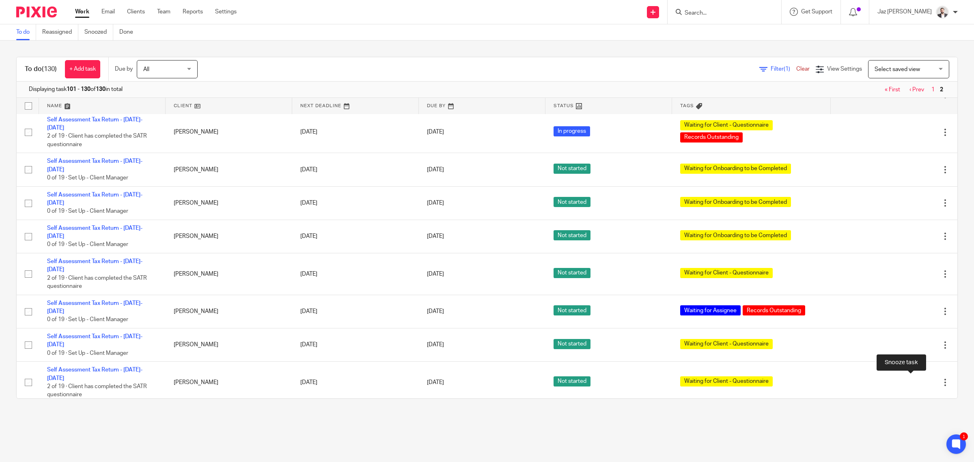
click at [927, 449] on div at bounding box center [931, 453] width 8 height 8
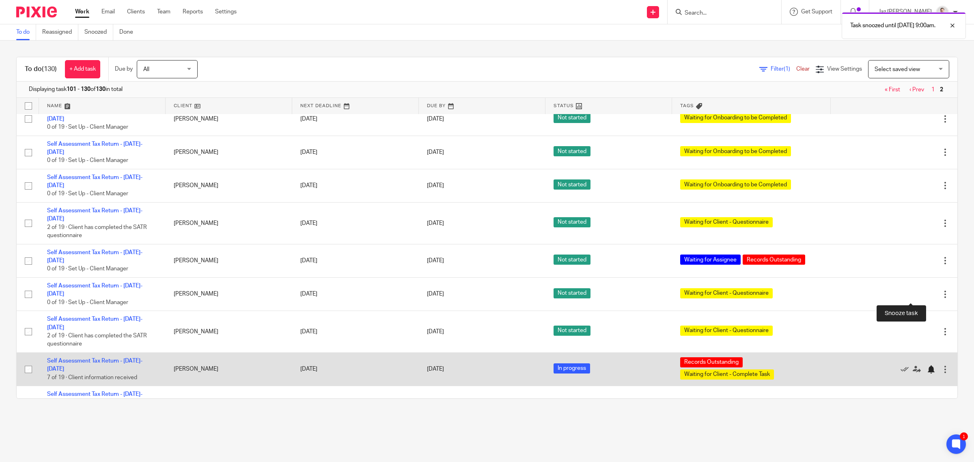
click at [927, 365] on div at bounding box center [931, 369] width 8 height 8
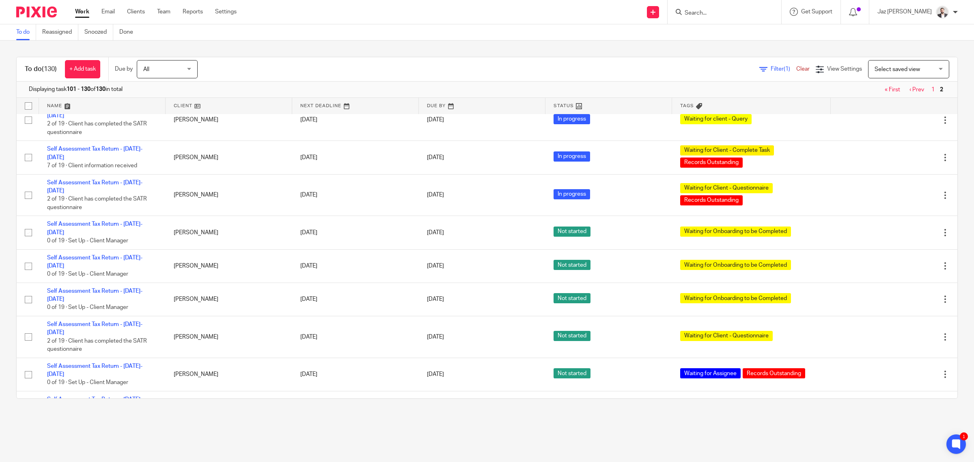
scroll to position [233, 0]
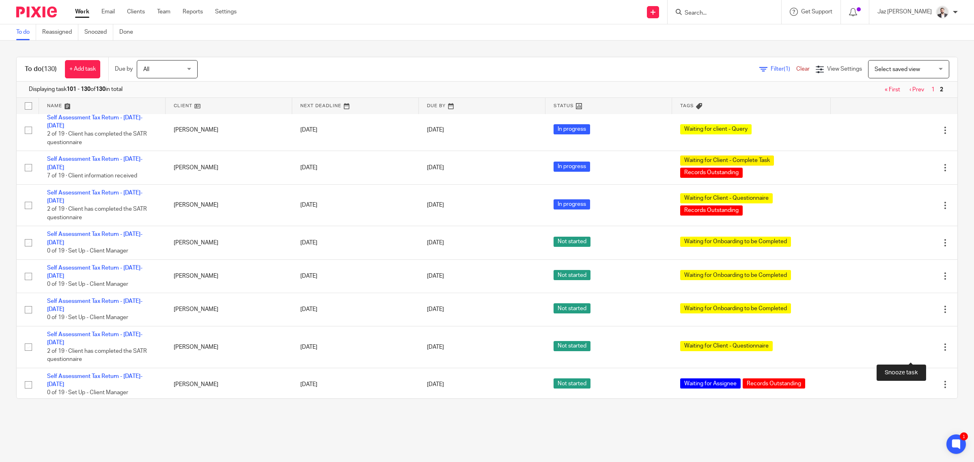
click at [927, 414] on div at bounding box center [931, 418] width 8 height 8
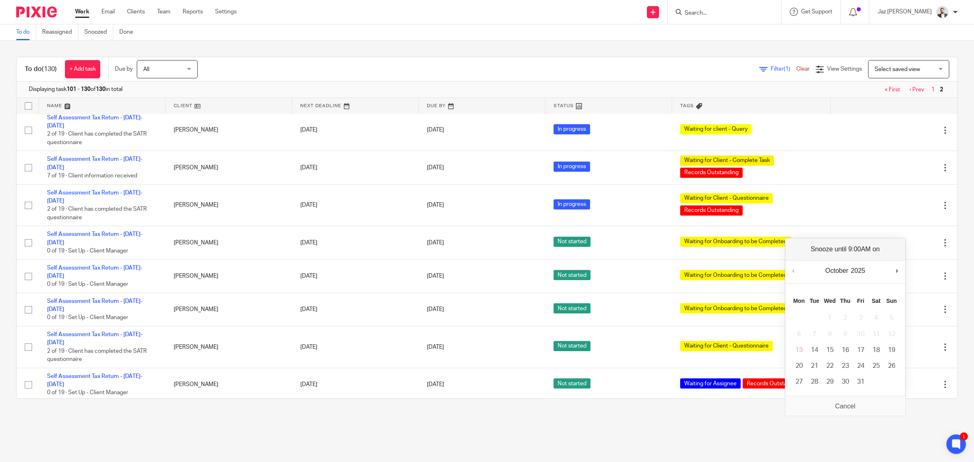
click at [369, 433] on main "To do Reassigned Snoozed Done To do (130) + Add task Due by All All Today Tomor…" at bounding box center [487, 231] width 974 height 462
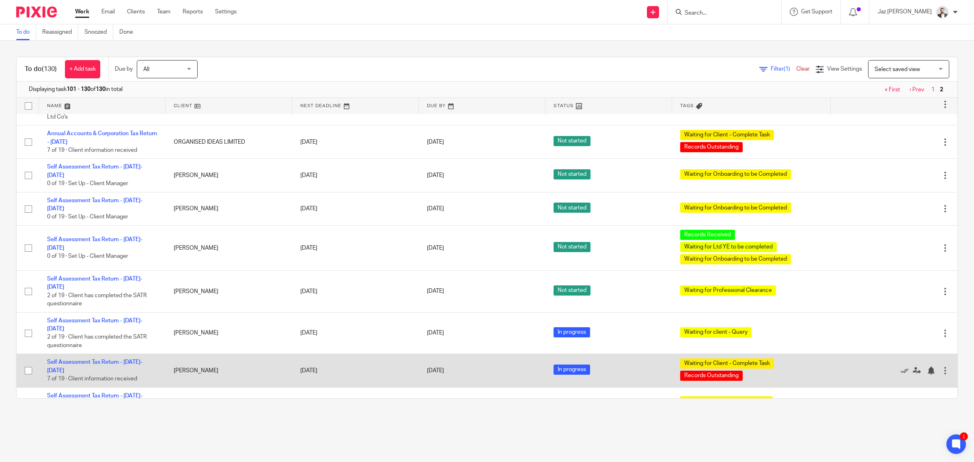
scroll to position [0, 0]
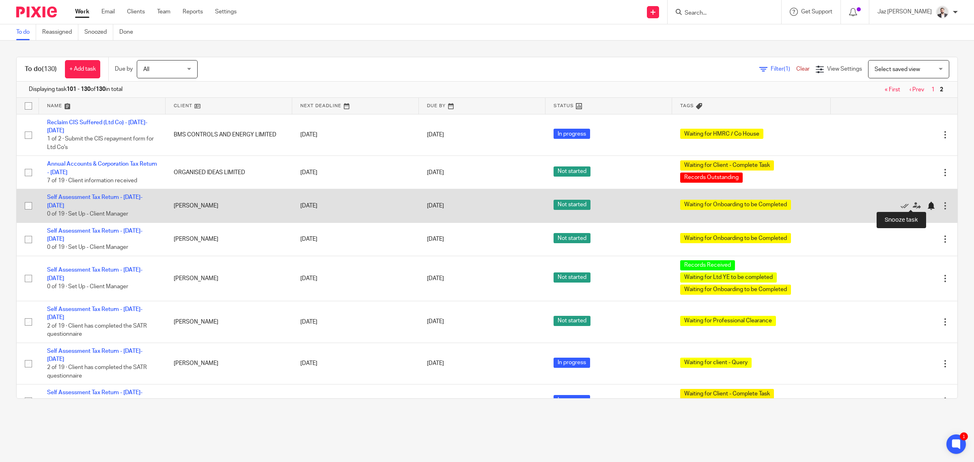
click at [927, 204] on div at bounding box center [931, 206] width 8 height 8
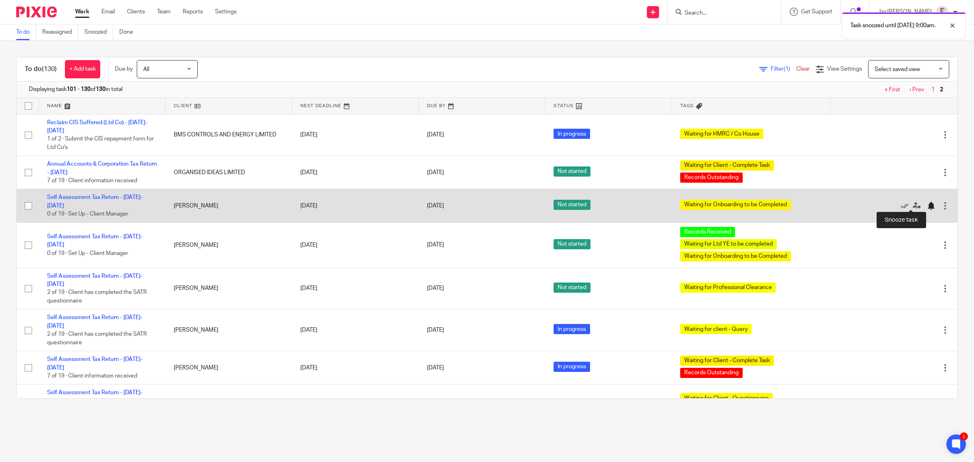
click at [927, 203] on div at bounding box center [931, 206] width 8 height 8
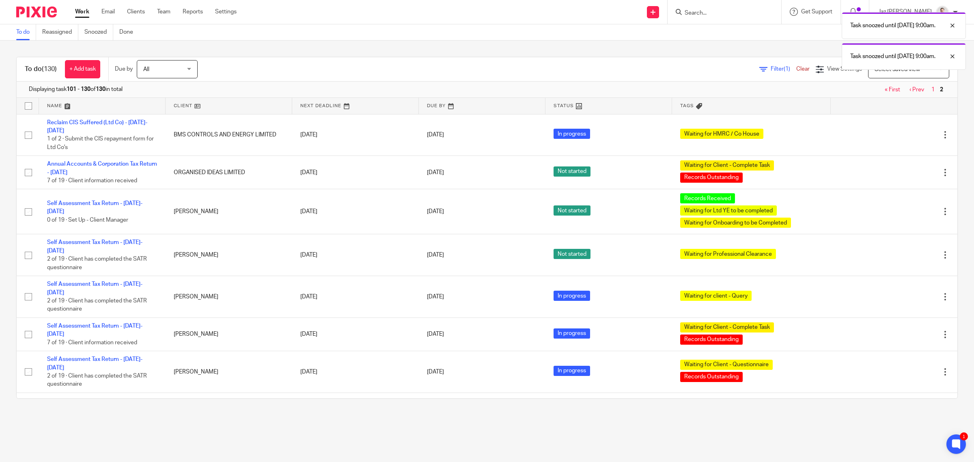
click at [741, 16] on div "Task snoozed until 18 Oct 2025 9:00am. Task snoozed until 18 Oct 2025 9:00am." at bounding box center [726, 39] width 479 height 62
click at [952, 28] on div at bounding box center [946, 26] width 22 height 10
click at [725, 13] on input "Search" at bounding box center [720, 13] width 73 height 7
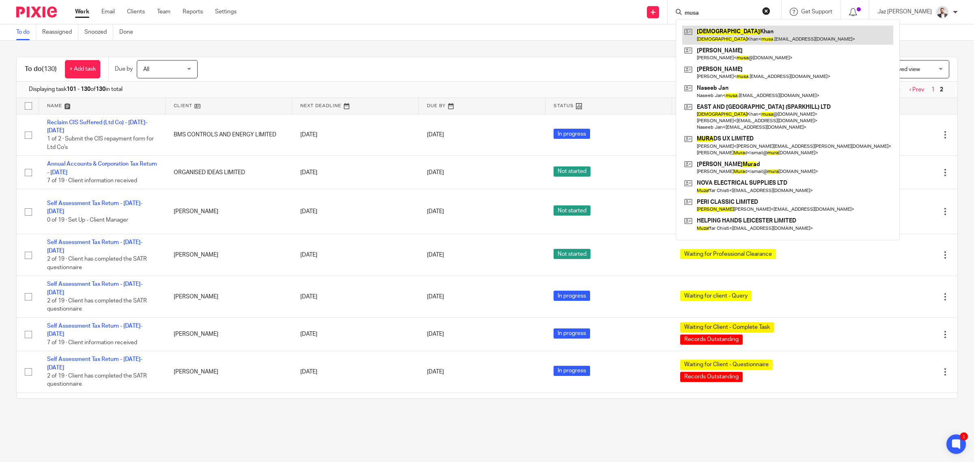
type input "musa"
click at [745, 33] on link at bounding box center [787, 35] width 211 height 19
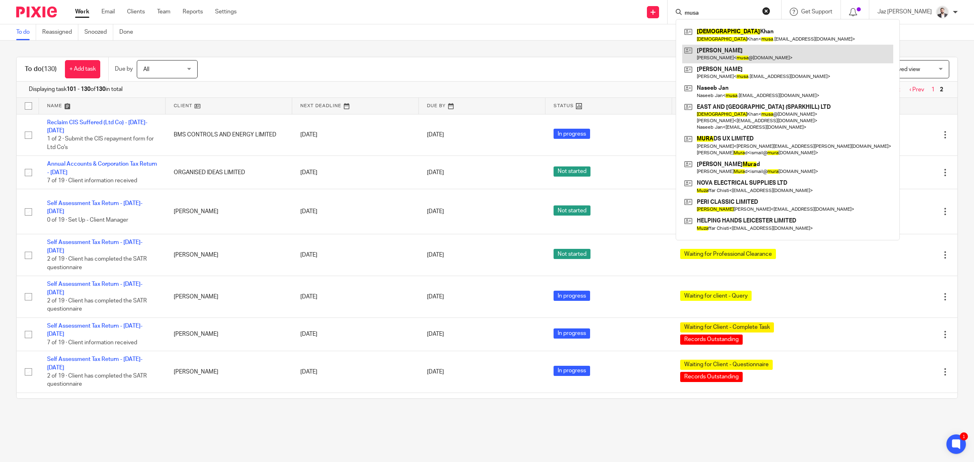
click at [739, 49] on link at bounding box center [787, 54] width 211 height 19
click at [267, 51] on div "To do (130) + Add task Due by All All Today Tomorrow This week Next week This m…" at bounding box center [487, 228] width 974 height 374
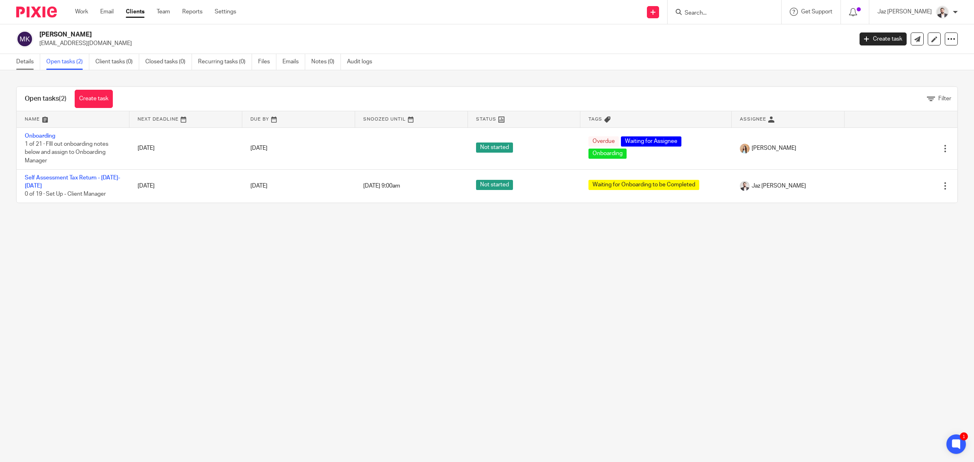
click at [24, 61] on link "Details" at bounding box center [28, 62] width 24 height 16
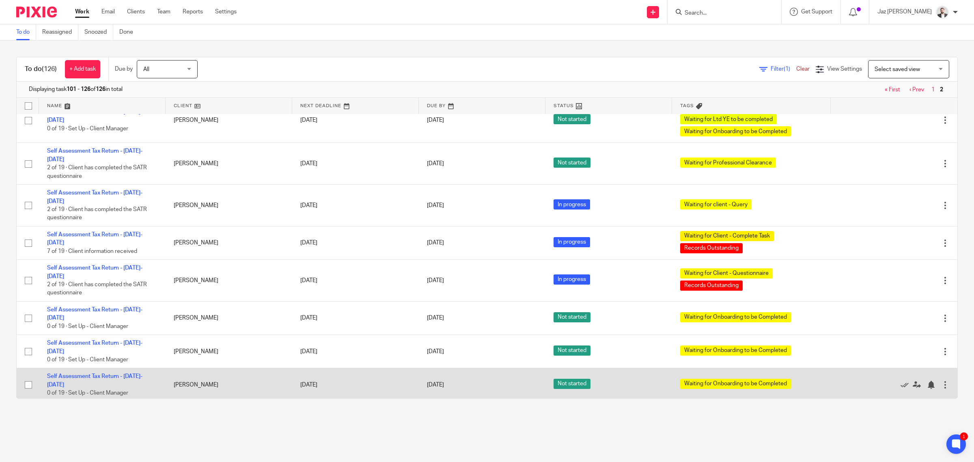
scroll to position [142, 0]
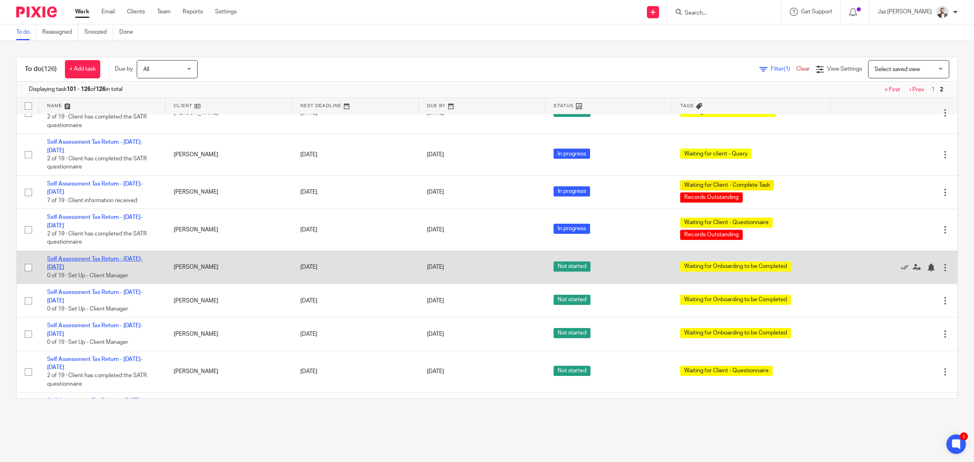
click at [121, 256] on link "Self Assessment Tax Return - [DATE]-[DATE]" at bounding box center [94, 263] width 95 height 14
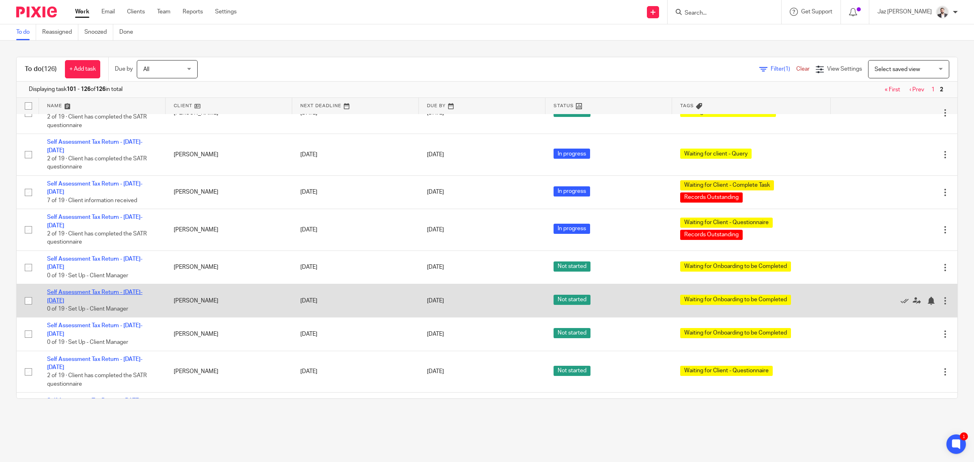
click at [104, 289] on link "Self Assessment Tax Return - [DATE]-[DATE]" at bounding box center [94, 296] width 95 height 14
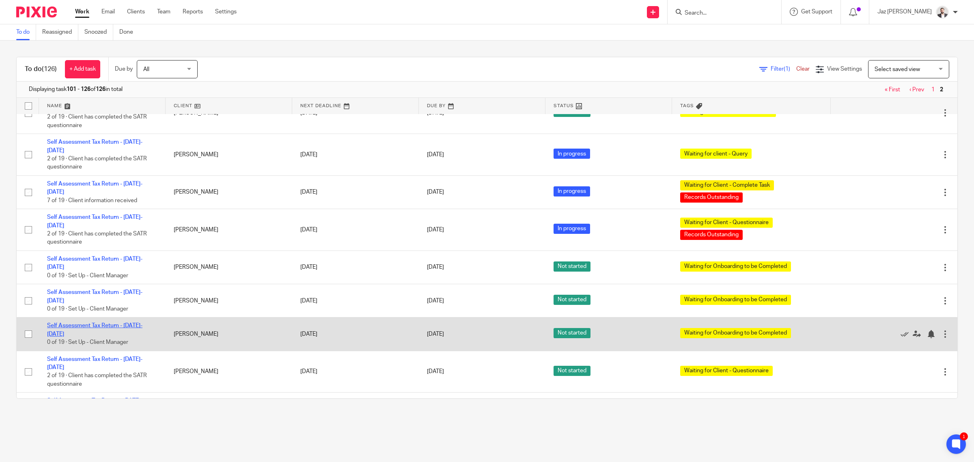
click at [103, 323] on link "Self Assessment Tax Return - [DATE]-[DATE]" at bounding box center [94, 330] width 95 height 14
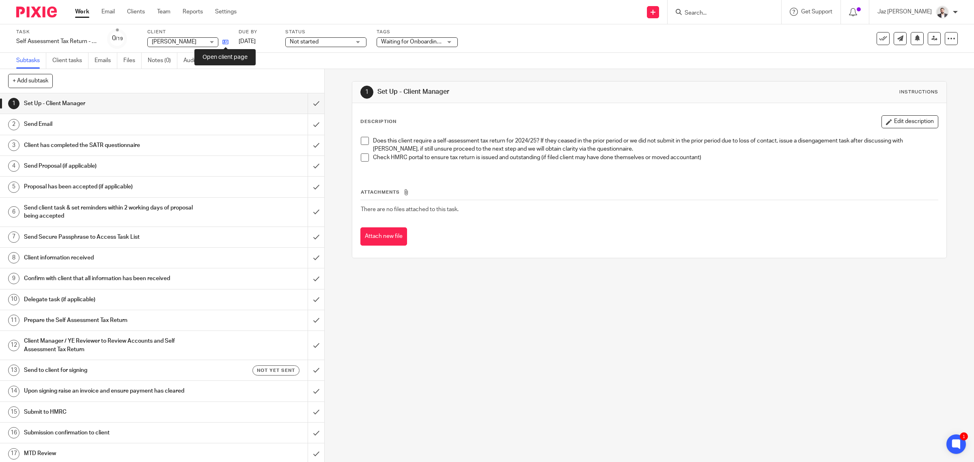
click at [224, 41] on icon at bounding box center [225, 42] width 6 height 6
click at [398, 41] on span "Waiting for Onboarding to be Completed" at bounding box center [432, 42] width 103 height 6
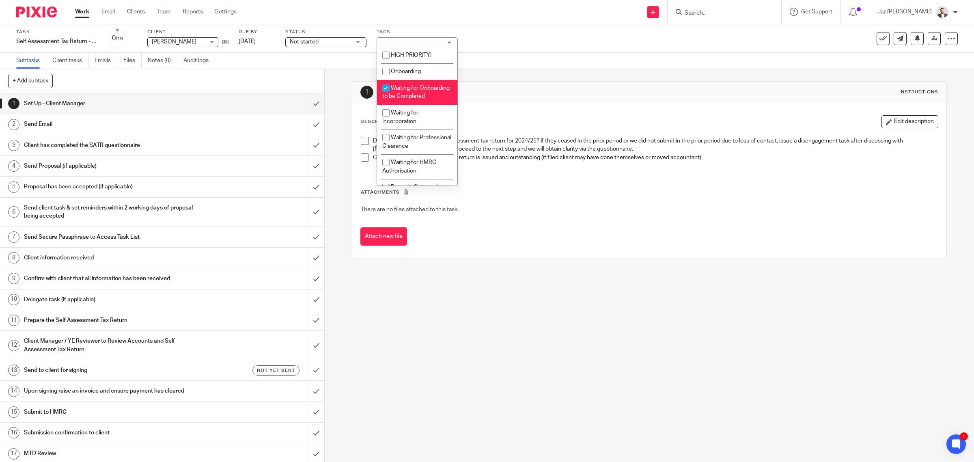
click at [421, 99] on li "Waiting for Onboarding to be Completed" at bounding box center [417, 92] width 80 height 25
checkbox input "false"
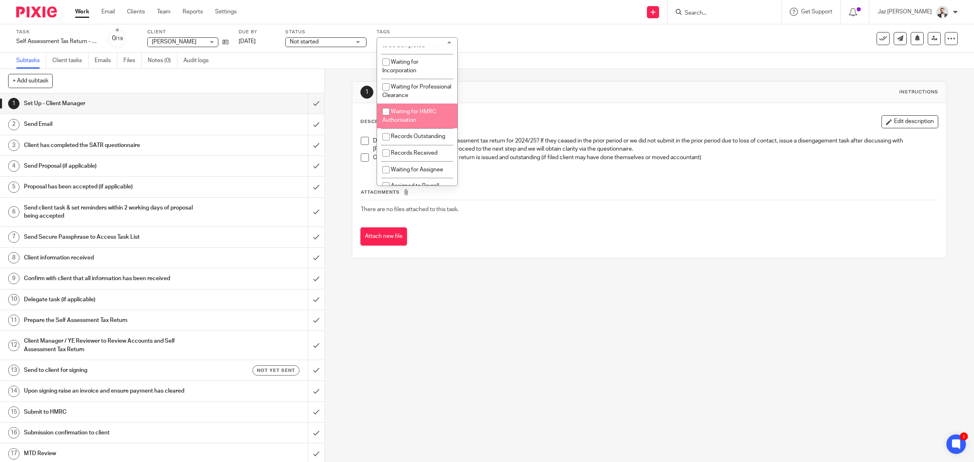
scroll to position [101, 0]
click at [415, 127] on li "Waiting for Assignee" at bounding box center [417, 118] width 80 height 17
checkbox input "true"
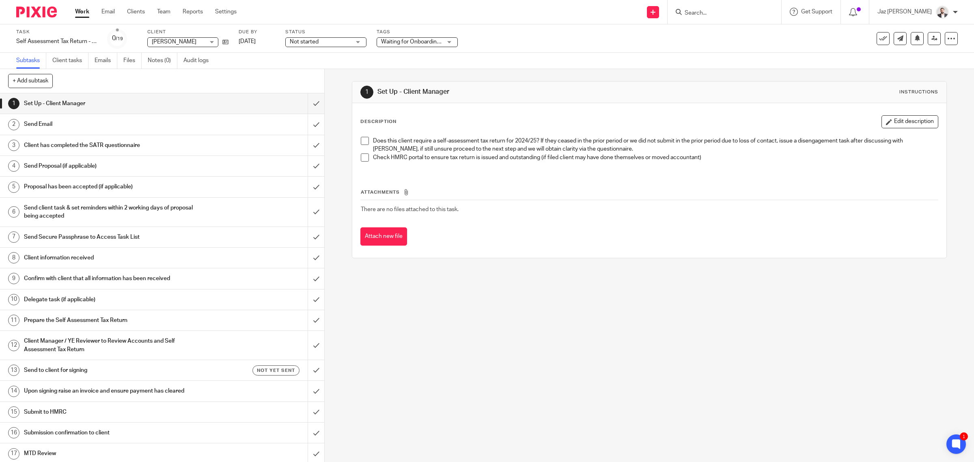
click at [404, 39] on span "Waiting for Onboarding to be Completed" at bounding box center [432, 42] width 103 height 6
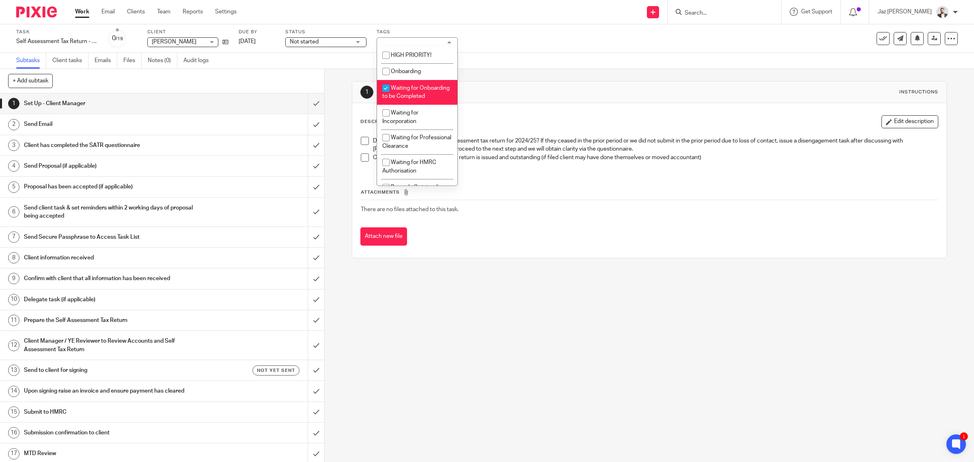
click at [423, 102] on li "Waiting for Onboarding to be Completed" at bounding box center [417, 92] width 80 height 25
checkbox input "false"
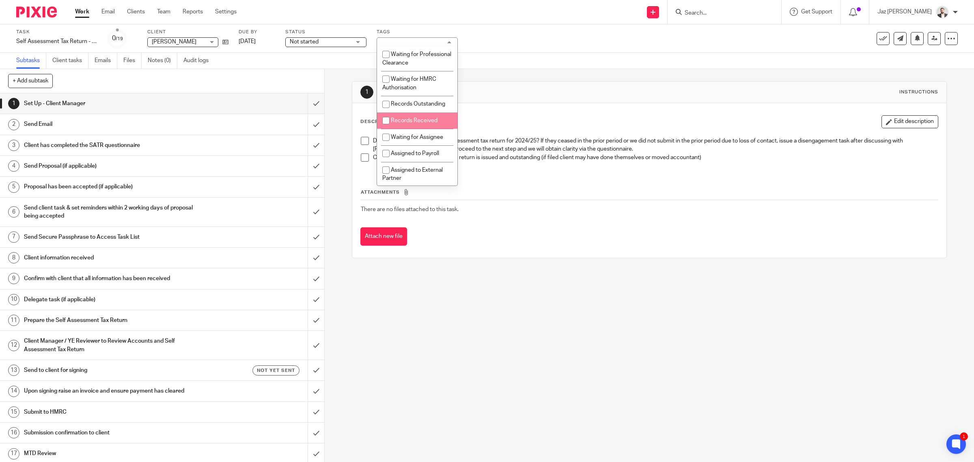
scroll to position [101, 0]
click at [426, 122] on span "Waiting for Assignee" at bounding box center [417, 119] width 52 height 6
checkbox input "true"
click at [450, 9] on div "Send new email Create task Add client Request signature Get Support Contact Sup…" at bounding box center [611, 12] width 725 height 24
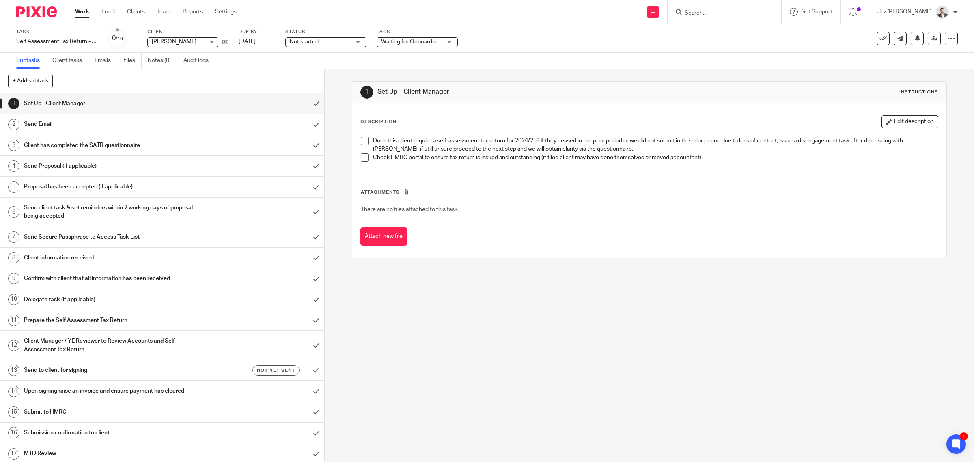
click at [411, 43] on span "Waiting for Onboarding to be Completed" at bounding box center [432, 42] width 103 height 6
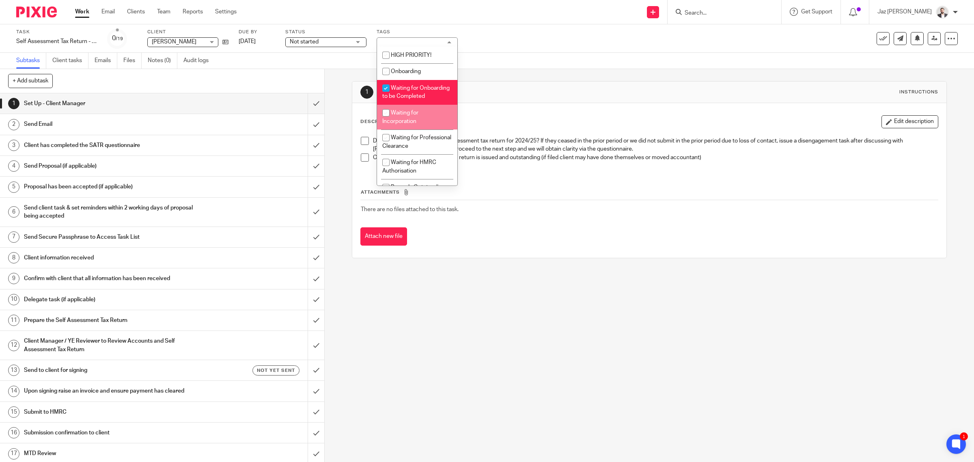
click at [417, 98] on li "Waiting for Onboarding to be Completed" at bounding box center [417, 92] width 80 height 25
checkbox input "false"
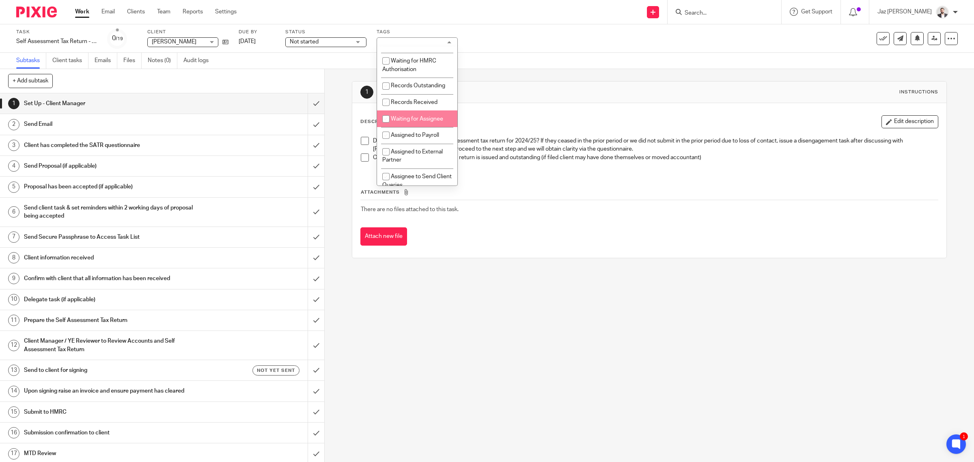
click at [424, 127] on li "Waiting for Assignee" at bounding box center [417, 118] width 80 height 17
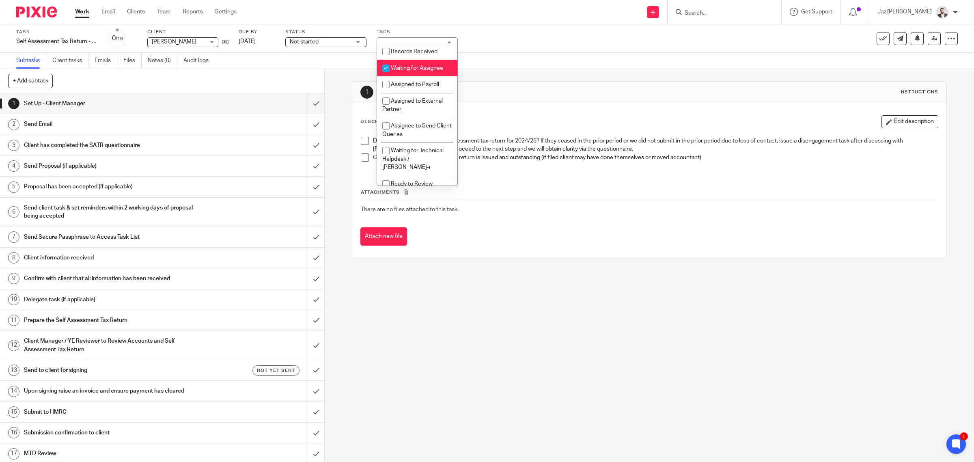
click at [417, 76] on li "Waiting for Assignee" at bounding box center [417, 68] width 80 height 17
checkbox input "false"
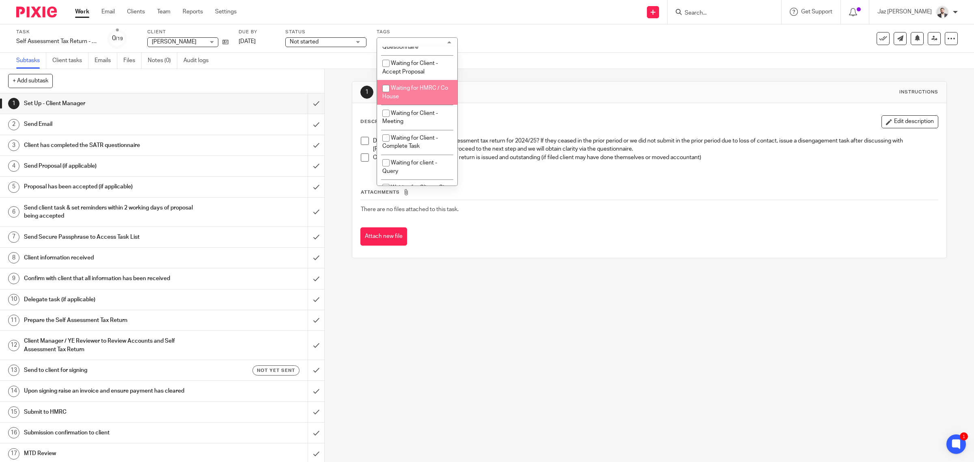
scroll to position [406, 0]
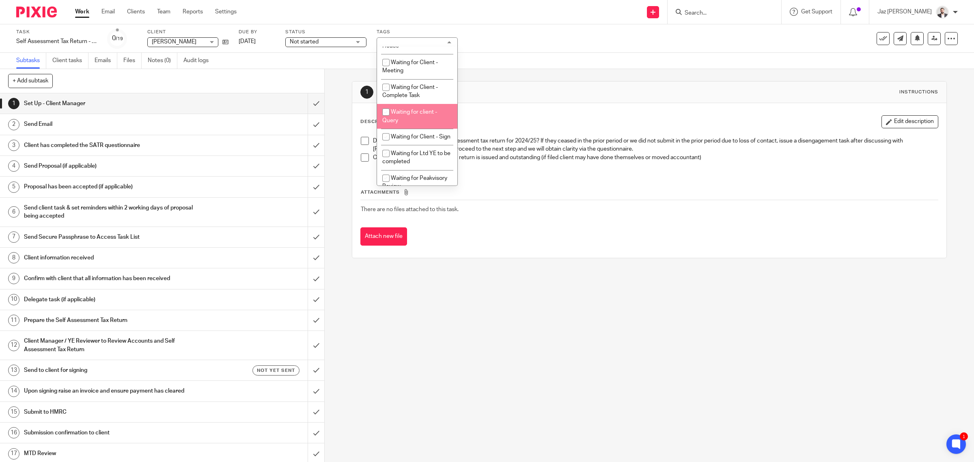
click at [419, 127] on li "Waiting for client - Query" at bounding box center [417, 116] width 80 height 25
checkbox input "true"
click at [486, 24] on div "Work Email Clients Team Reports Settings Work Email Clients Team Reports Settin…" at bounding box center [487, 12] width 974 height 24
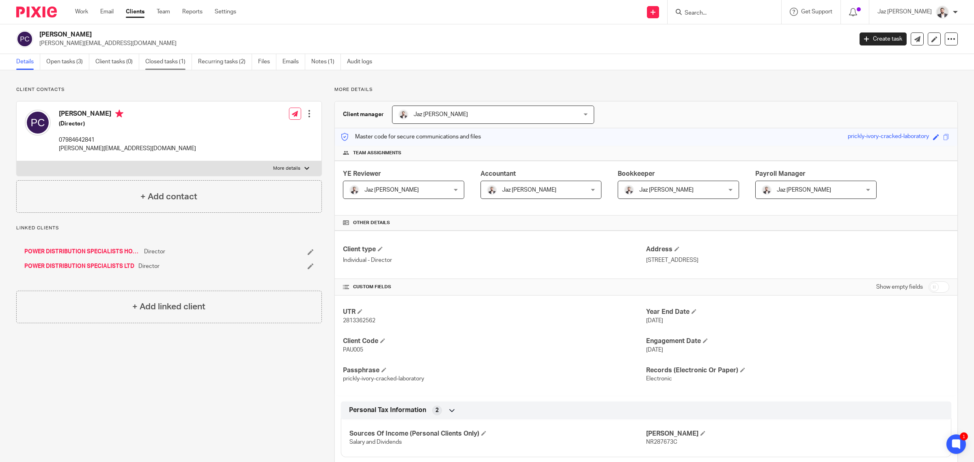
click at [164, 65] on link "Closed tasks (1)" at bounding box center [168, 62] width 47 height 16
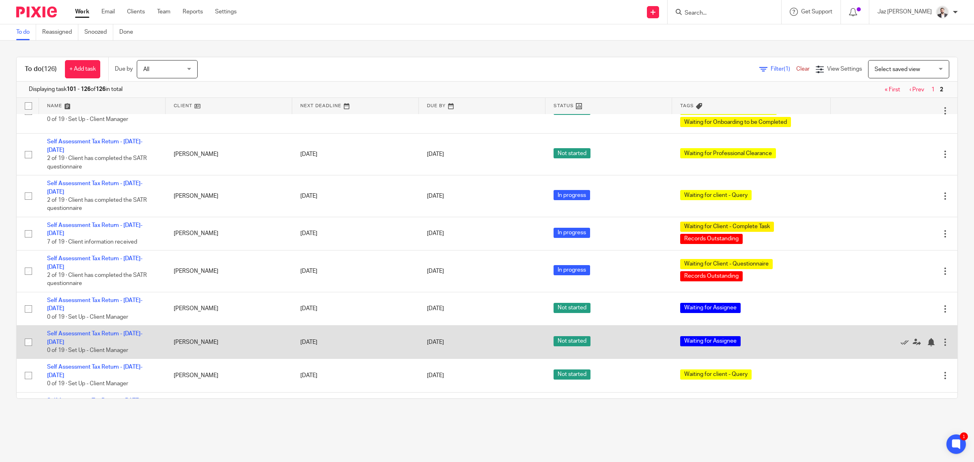
scroll to position [101, 0]
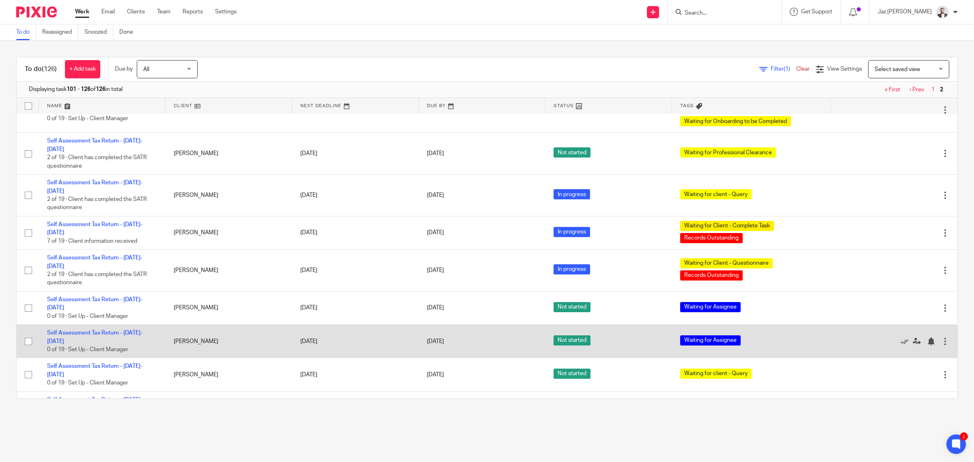
drag, startPoint x: 96, startPoint y: 303, endPoint x: 96, endPoint y: 297, distance: 5.7
click at [96, 330] on link "Self Assessment Tax Return - [DATE]-[DATE]" at bounding box center [94, 337] width 95 height 14
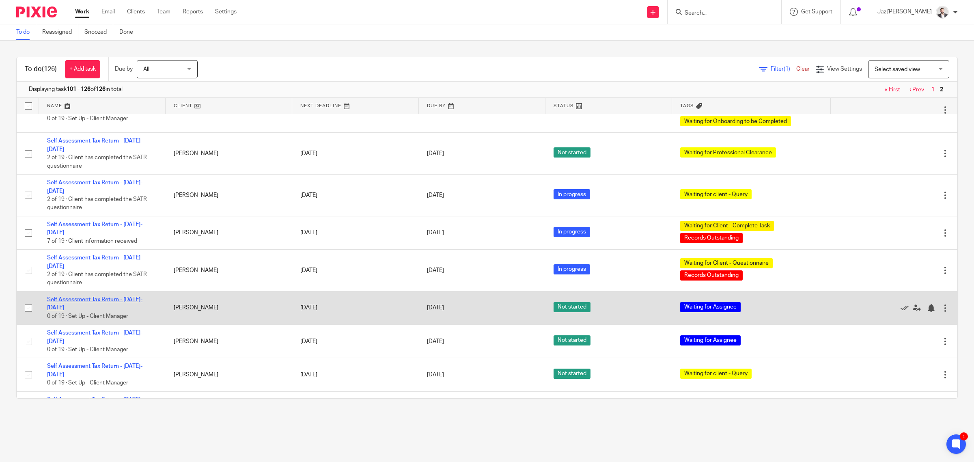
click at [96, 297] on link "Self Assessment Tax Return - [DATE]-[DATE]" at bounding box center [94, 304] width 95 height 14
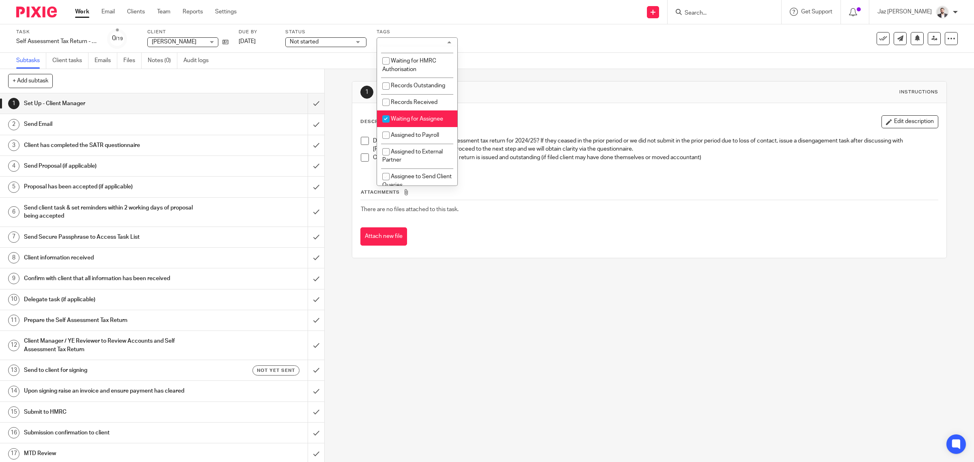
click at [431, 122] on span "Waiting for Assignee" at bounding box center [417, 119] width 52 height 6
checkbox input "false"
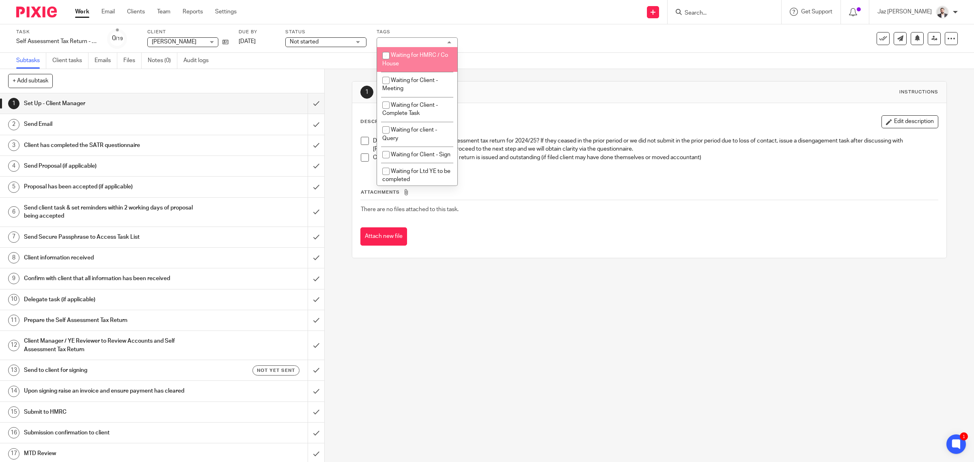
scroll to position [406, 0]
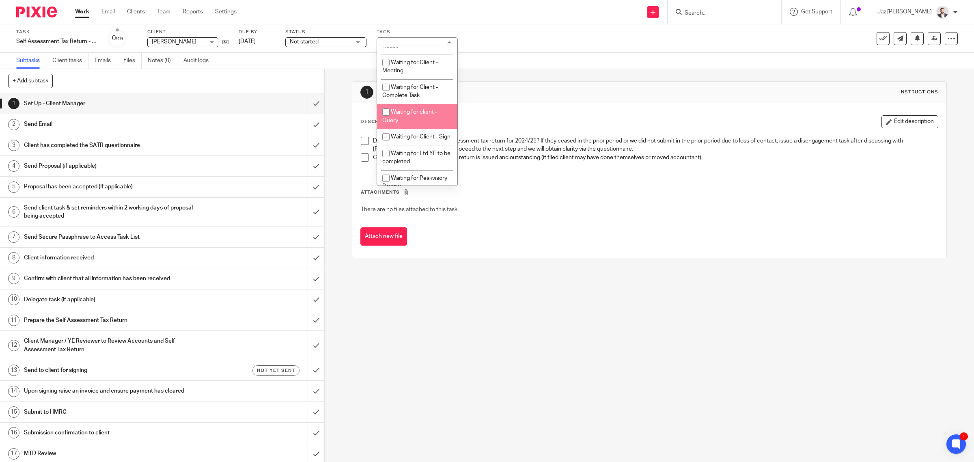
click at [420, 129] on li "Waiting for client - Query" at bounding box center [417, 116] width 80 height 25
checkbox input "true"
click at [638, 57] on div "Subtasks Client tasks Emails Files Notes (0) Audit logs" at bounding box center [487, 61] width 974 height 16
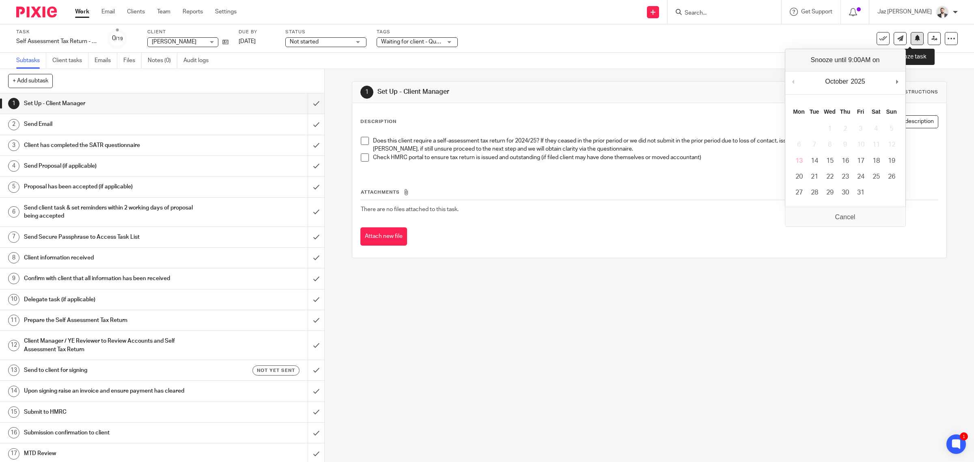
click at [914, 41] on icon at bounding box center [917, 38] width 6 height 6
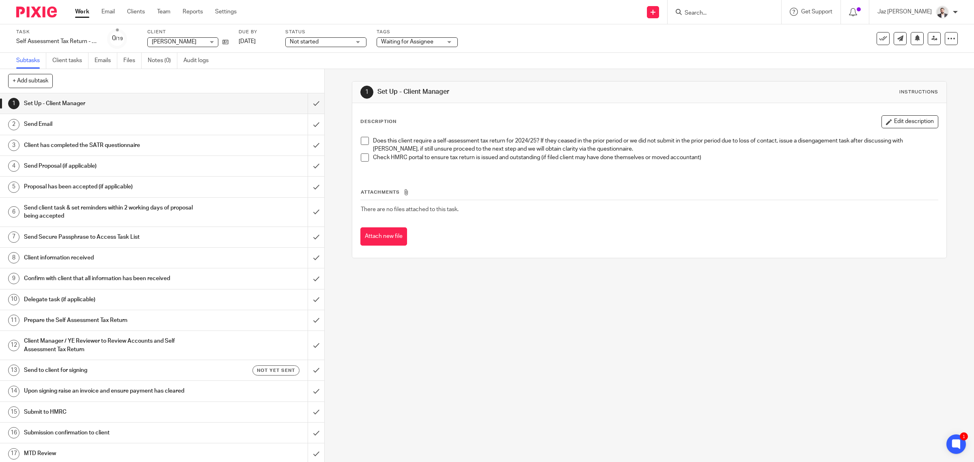
click at [417, 39] on span "Waiting for Assignee" at bounding box center [407, 42] width 52 height 6
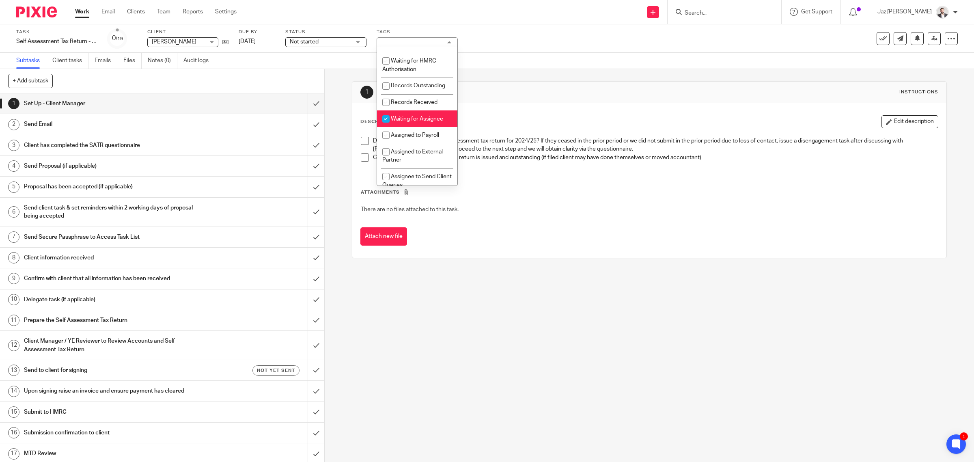
click at [431, 122] on span "Waiting for Assignee" at bounding box center [417, 119] width 52 height 6
checkbox input "false"
click at [427, 123] on span "Waiting for client - Query" at bounding box center [409, 116] width 55 height 14
checkbox input "true"
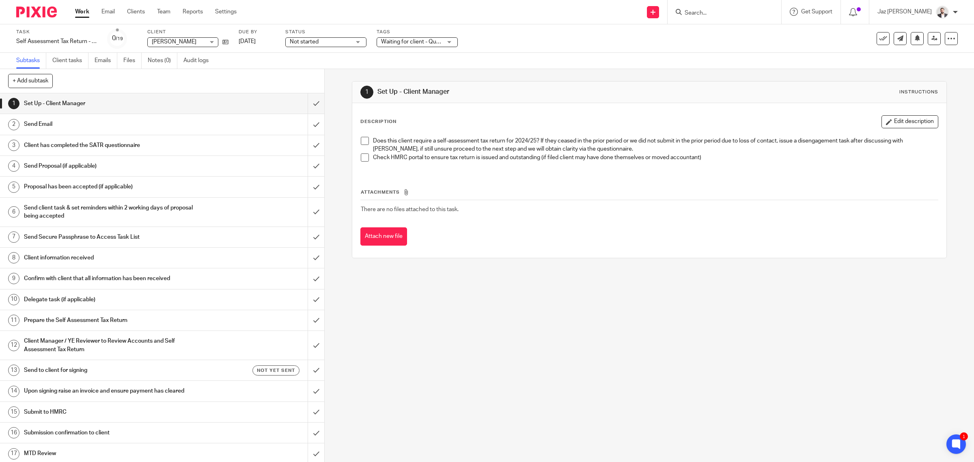
click at [473, 30] on div "Task Self Assessment Tax Return - 2024-2025 Save Self Assessment Tax Return - 2…" at bounding box center [408, 38] width 784 height 19
drag, startPoint x: 912, startPoint y: 41, endPoint x: 902, endPoint y: 56, distance: 17.9
click at [914, 41] on icon at bounding box center [917, 38] width 6 height 6
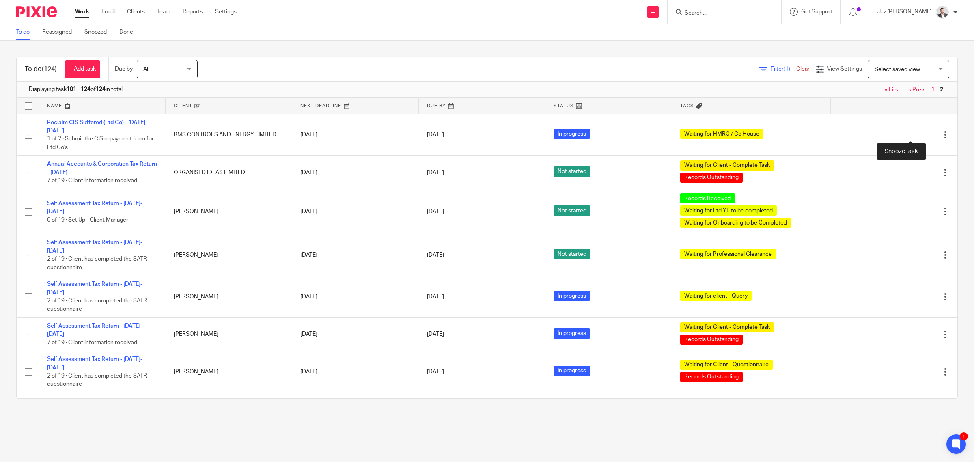
drag, startPoint x: 907, startPoint y: 135, endPoint x: 902, endPoint y: 143, distance: 9.7
click at [927, 135] on div at bounding box center [931, 135] width 8 height 8
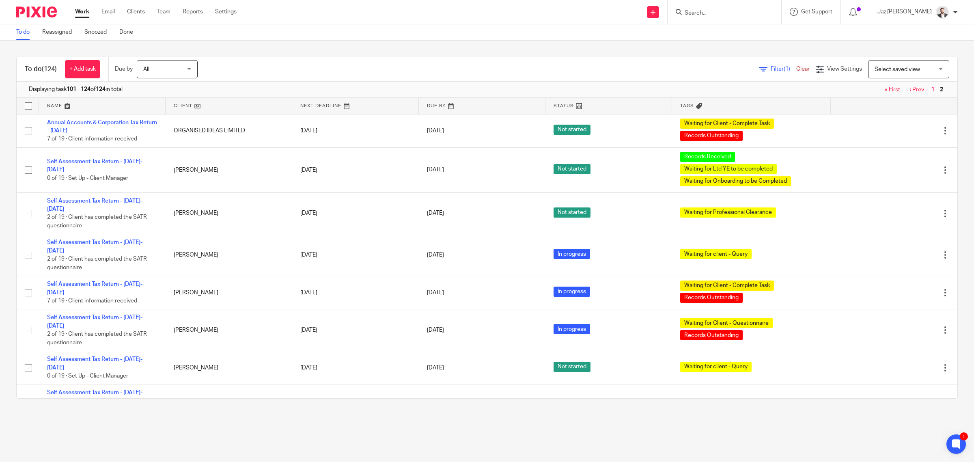
click at [931, 90] on link "1" at bounding box center [932, 90] width 3 height 6
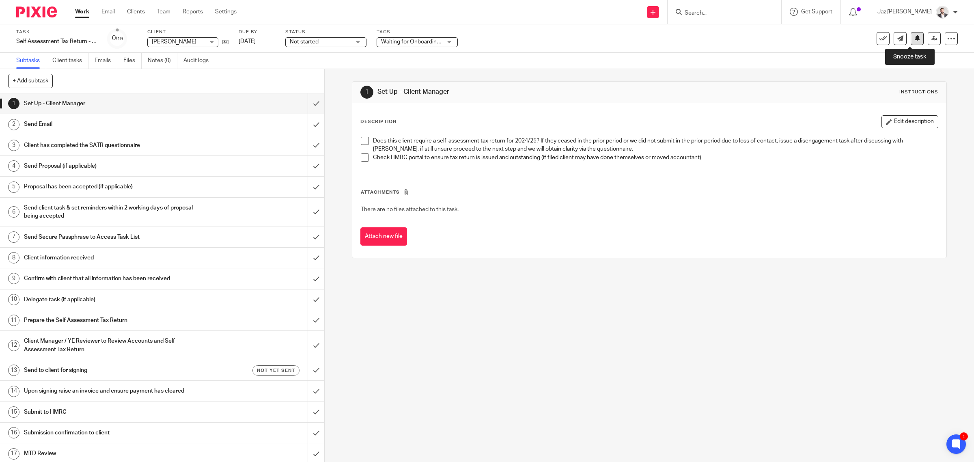
click at [914, 41] on icon at bounding box center [917, 38] width 6 height 6
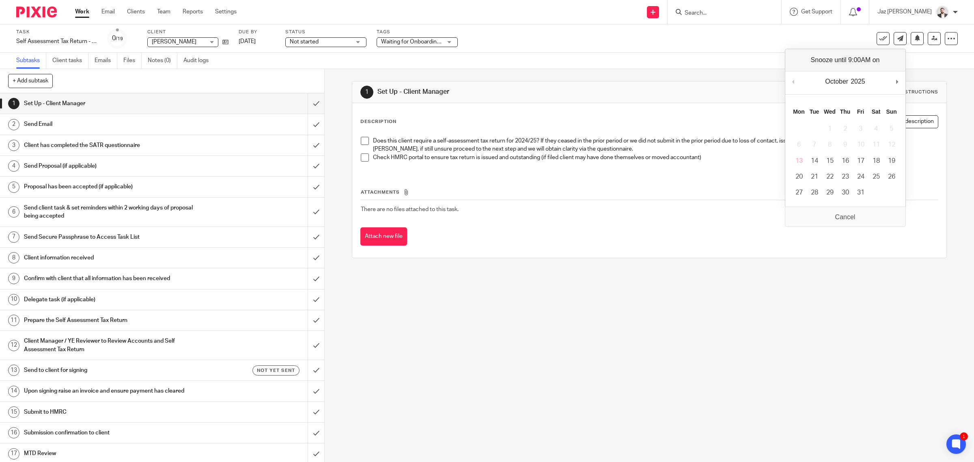
click at [670, 45] on div "Task Self Assessment Tax Return - 2024-2025 Save Self Assessment Tax Return - 2…" at bounding box center [408, 38] width 784 height 19
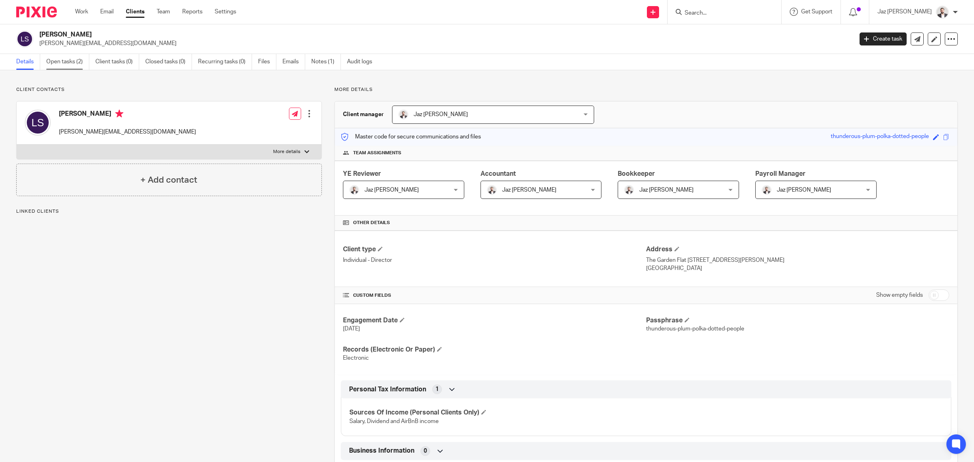
drag, startPoint x: 0, startPoint y: 0, endPoint x: 80, endPoint y: 63, distance: 102.0
click at [80, 63] on link "Open tasks (2)" at bounding box center [67, 62] width 43 height 16
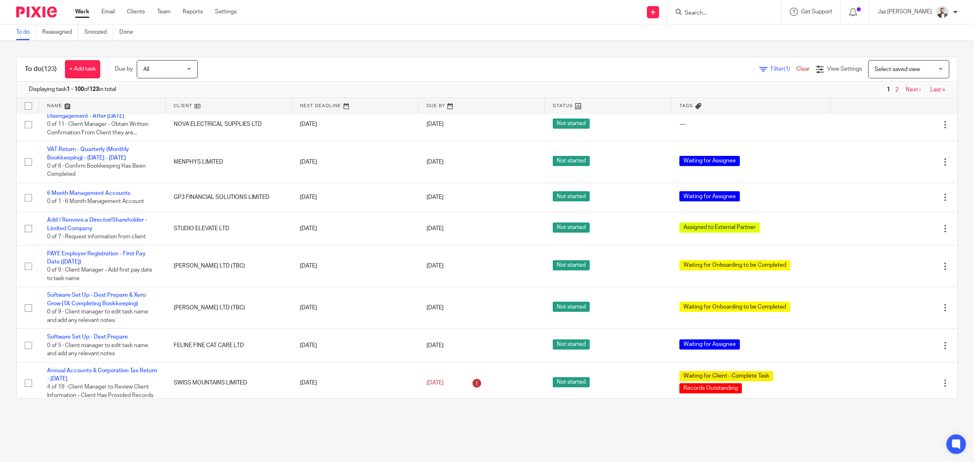
scroll to position [3146, 0]
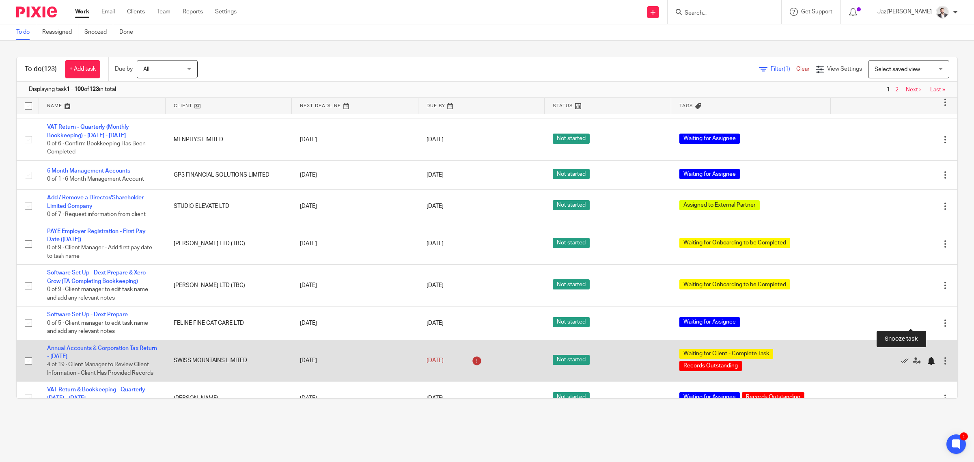
click at [927, 357] on div at bounding box center [931, 361] width 8 height 8
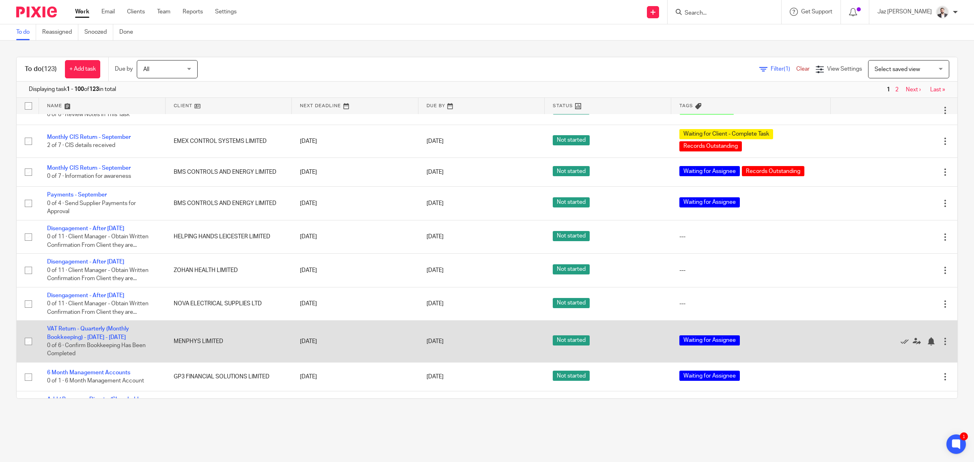
scroll to position [2894, 0]
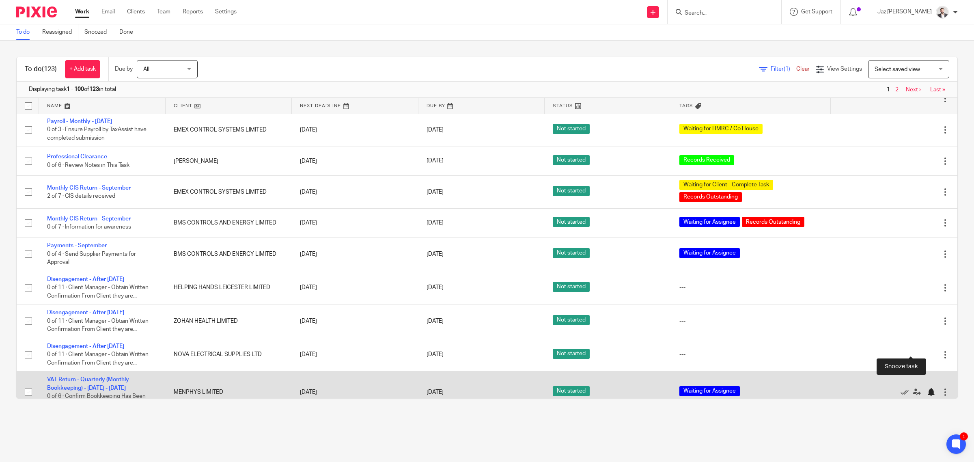
click at [927, 388] on div at bounding box center [931, 392] width 8 height 8
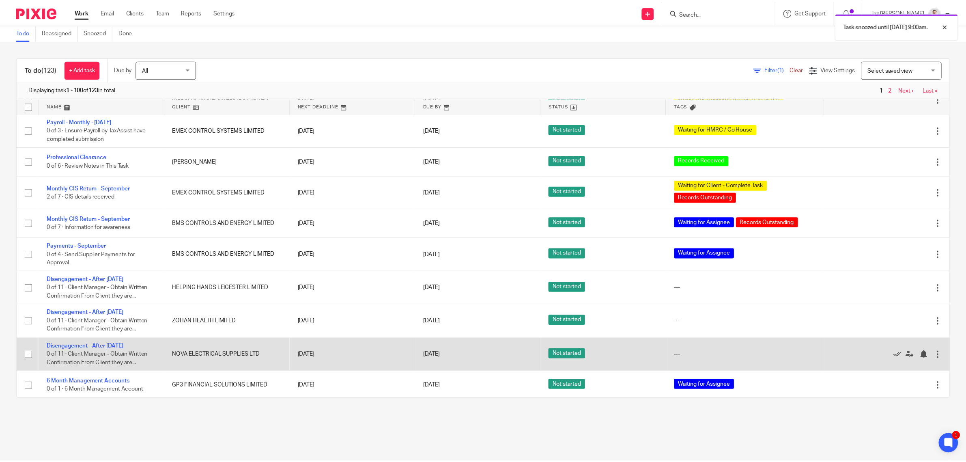
scroll to position [2843, 0]
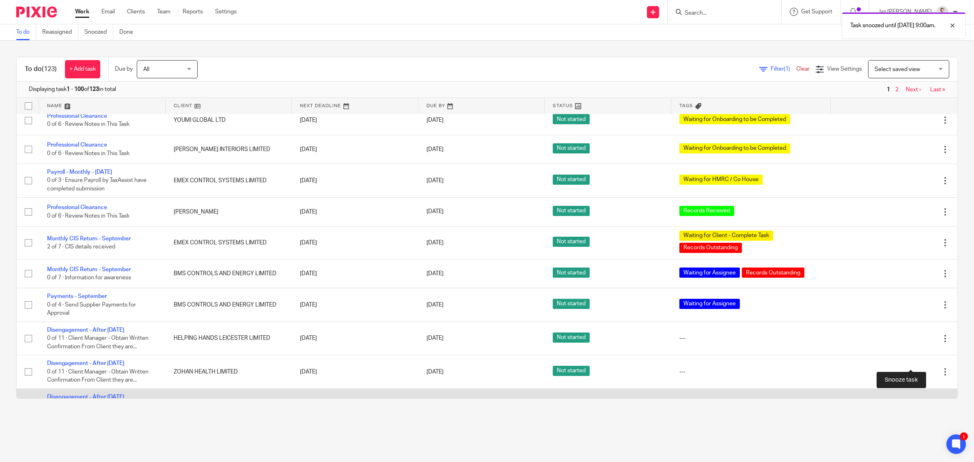
click at [927, 401] on div at bounding box center [931, 405] width 8 height 8
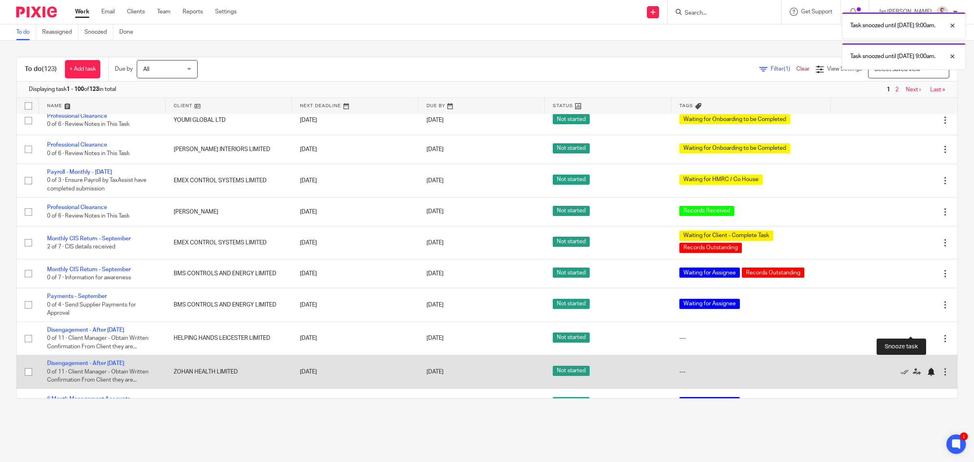
click at [927, 368] on div at bounding box center [931, 372] width 8 height 8
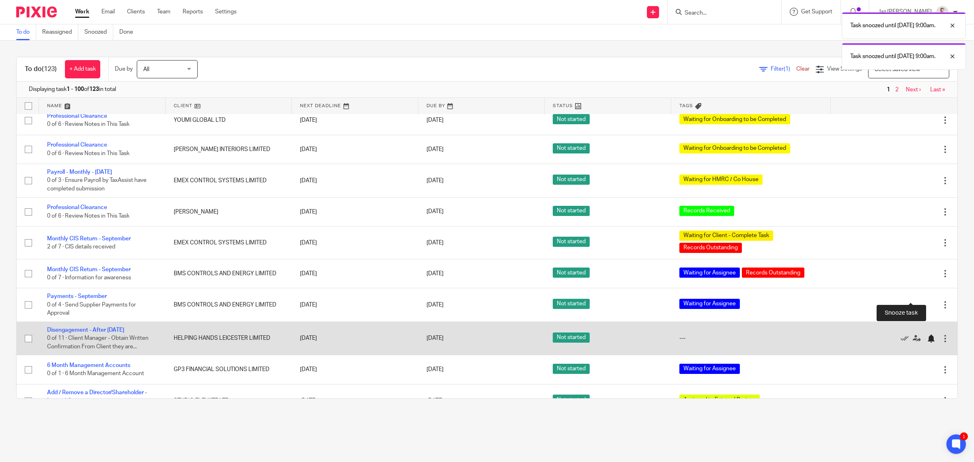
click at [927, 334] on div at bounding box center [931, 338] width 8 height 8
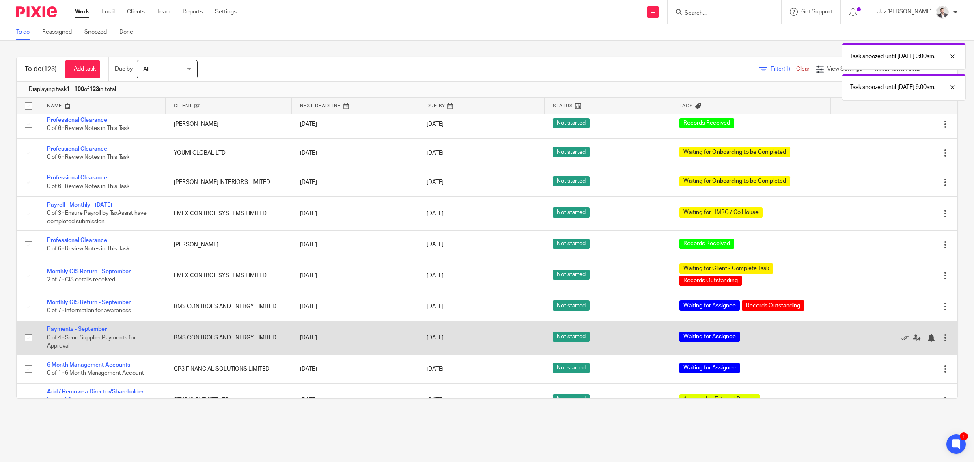
scroll to position [2792, 0]
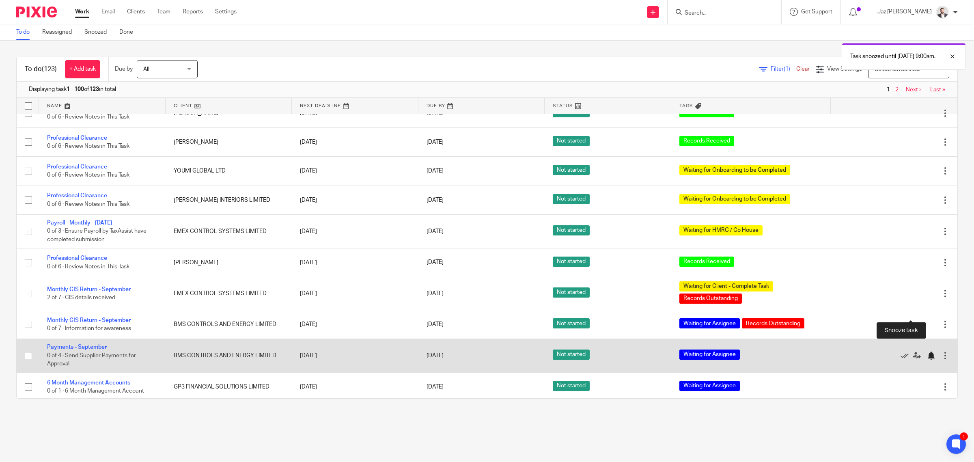
click at [927, 351] on div at bounding box center [931, 355] width 8 height 8
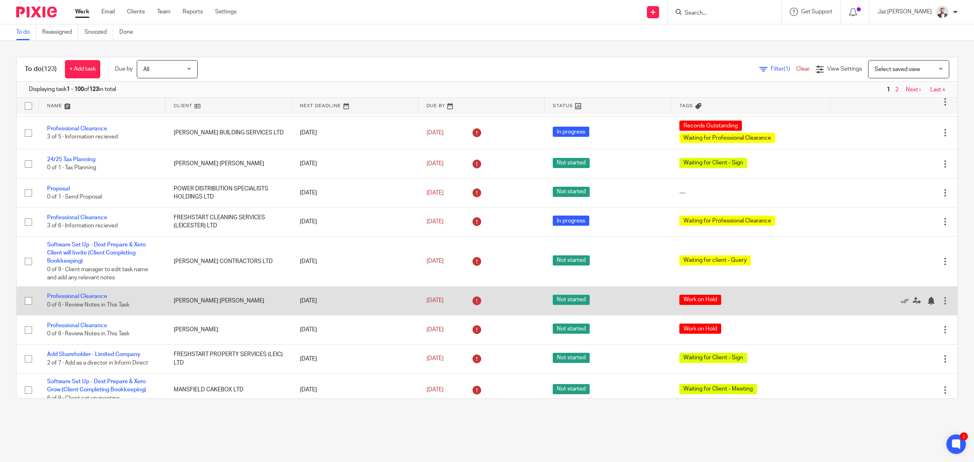
scroll to position [0, 0]
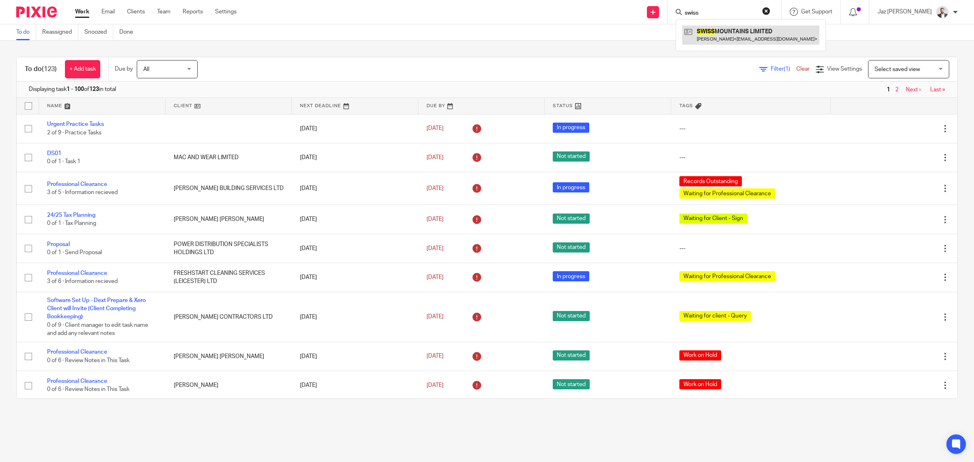
type input "swiss"
drag, startPoint x: 730, startPoint y: 36, endPoint x: 663, endPoint y: 43, distance: 66.5
click at [730, 36] on link at bounding box center [750, 35] width 137 height 19
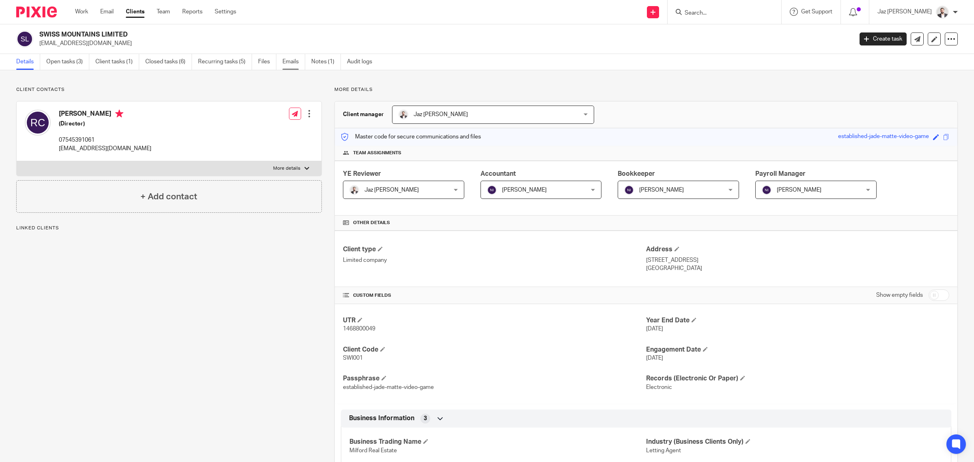
click at [289, 62] on link "Emails" at bounding box center [293, 62] width 23 height 16
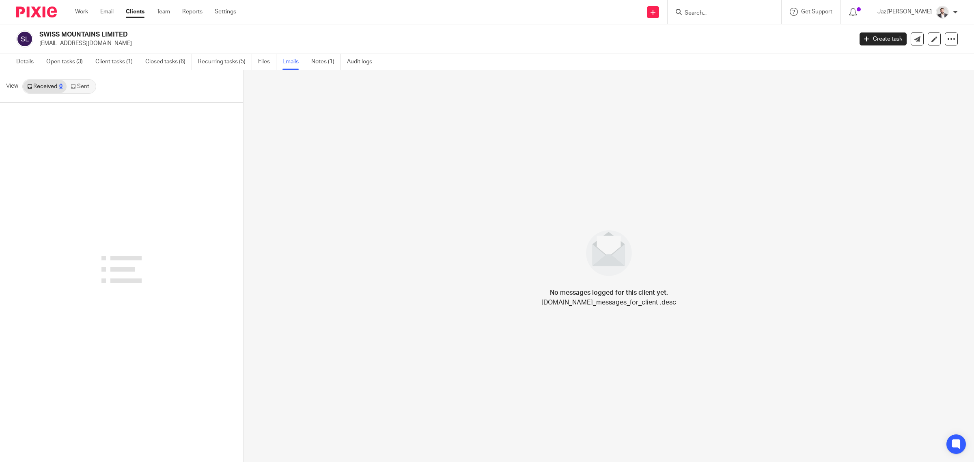
click at [80, 86] on link "Sent" at bounding box center [81, 86] width 28 height 13
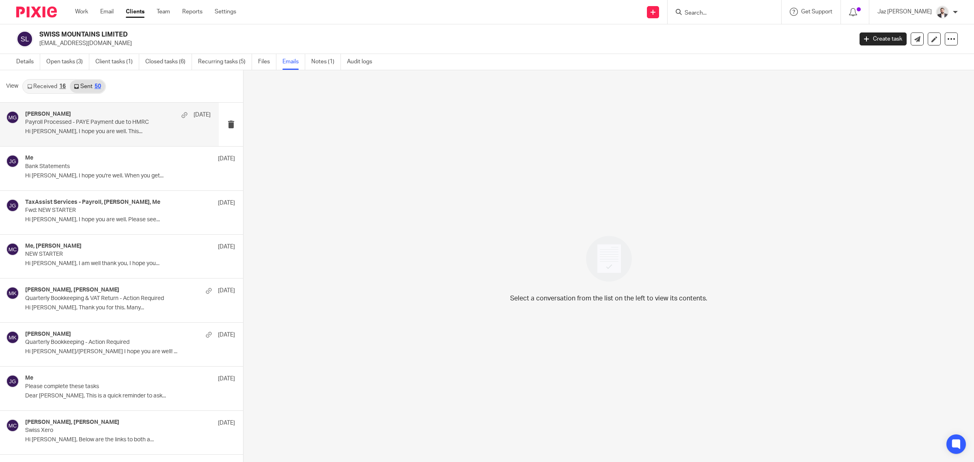
click at [109, 121] on p "Payroll Processed - PAYE Payment due to HMRC" at bounding box center [99, 122] width 149 height 7
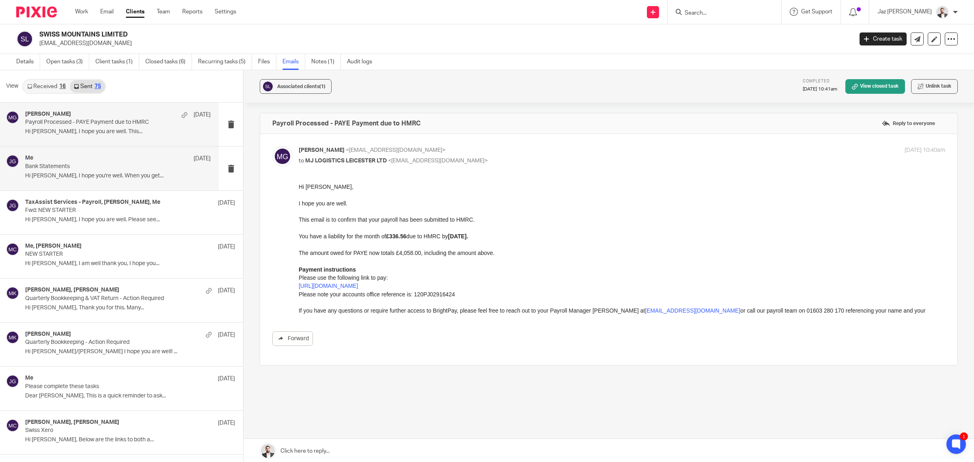
click at [121, 172] on div "Me 6 Oct Bank Statements Hi Mohsin, I hope you're well. When you get..." at bounding box center [117, 168] width 185 height 27
